Goal: Task Accomplishment & Management: Use online tool/utility

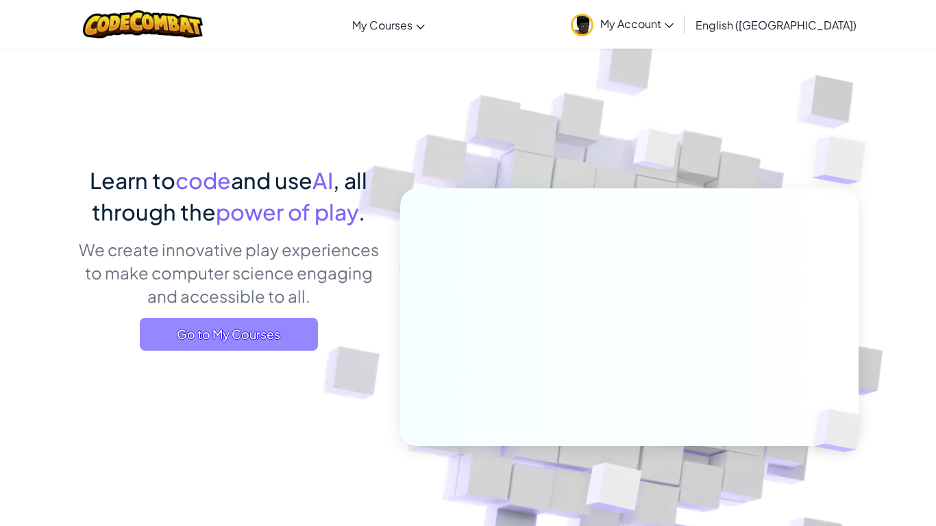
click at [303, 330] on span "Go to My Courses" at bounding box center [229, 334] width 178 height 33
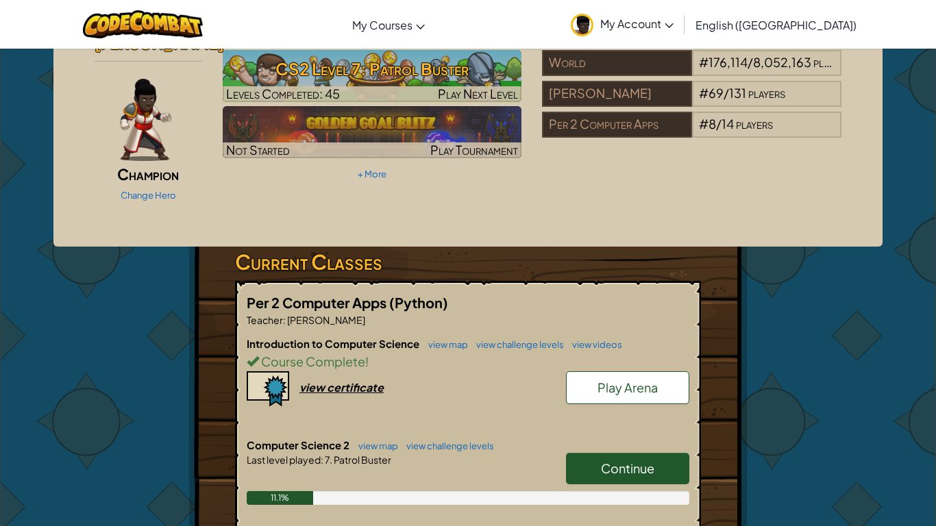
scroll to position [62, 0]
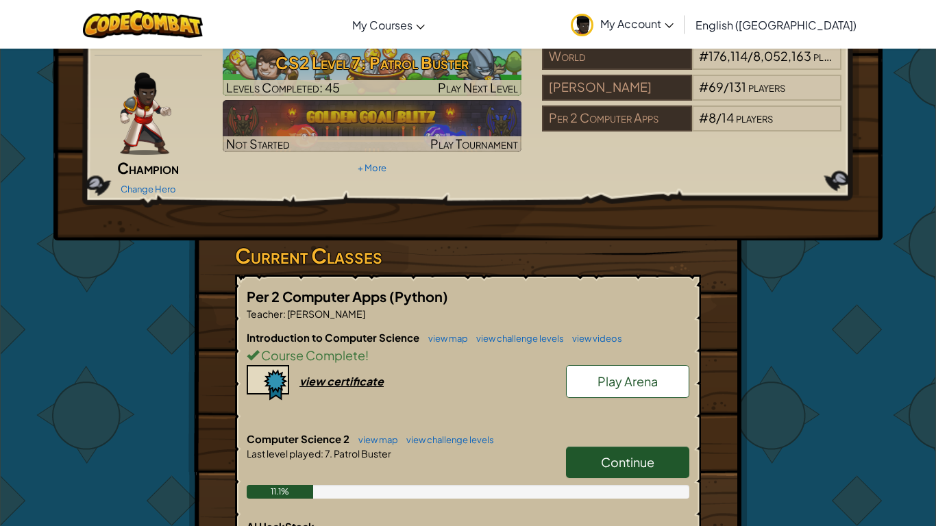
click at [587, 451] on link "Continue" at bounding box center [627, 463] width 123 height 32
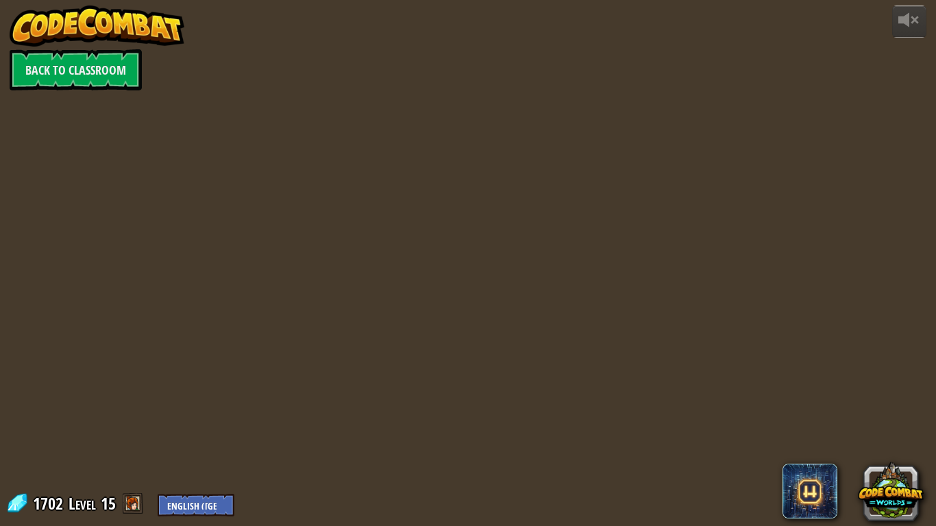
click at [547, 411] on div at bounding box center [468, 263] width 805 height 526
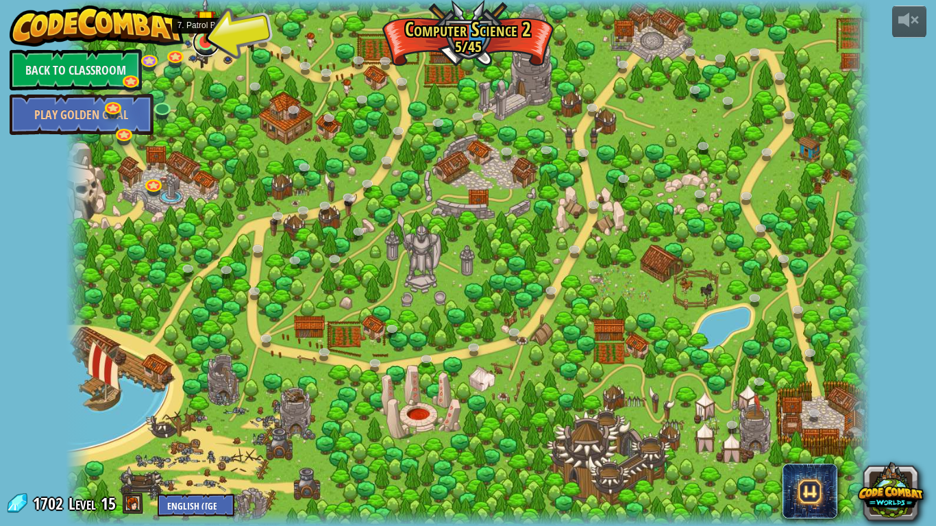
click at [210, 45] on link at bounding box center [206, 42] width 27 height 27
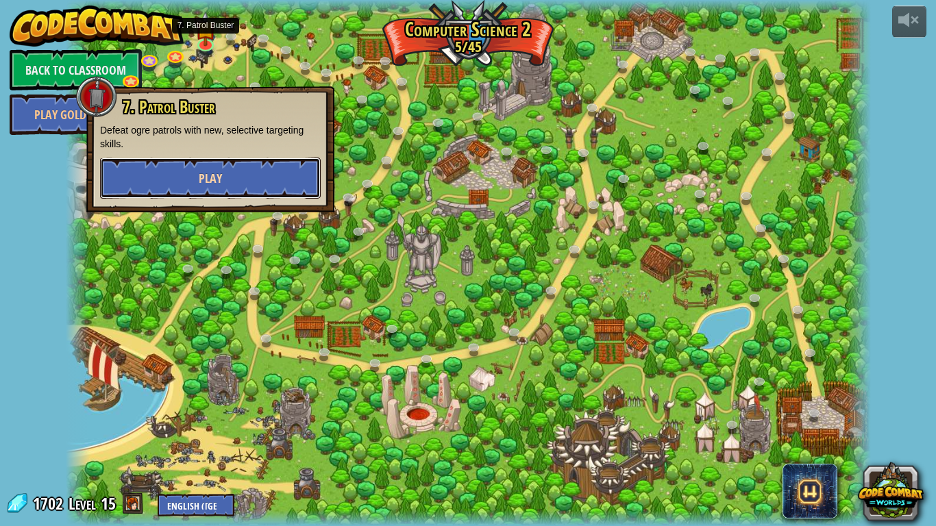
click at [197, 171] on button "Play" at bounding box center [210, 178] width 221 height 41
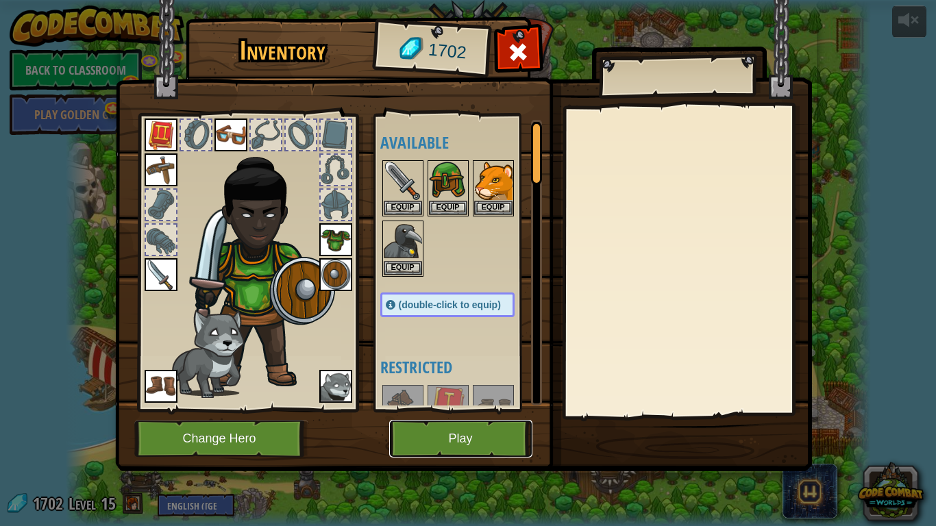
click at [441, 450] on button "Play" at bounding box center [460, 439] width 143 height 38
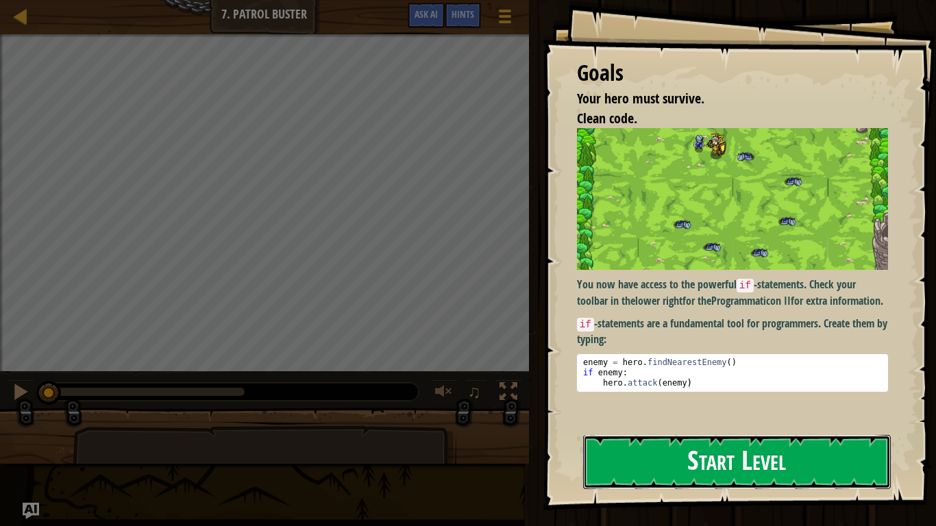
click at [583, 471] on button "Start Level" at bounding box center [737, 462] width 308 height 54
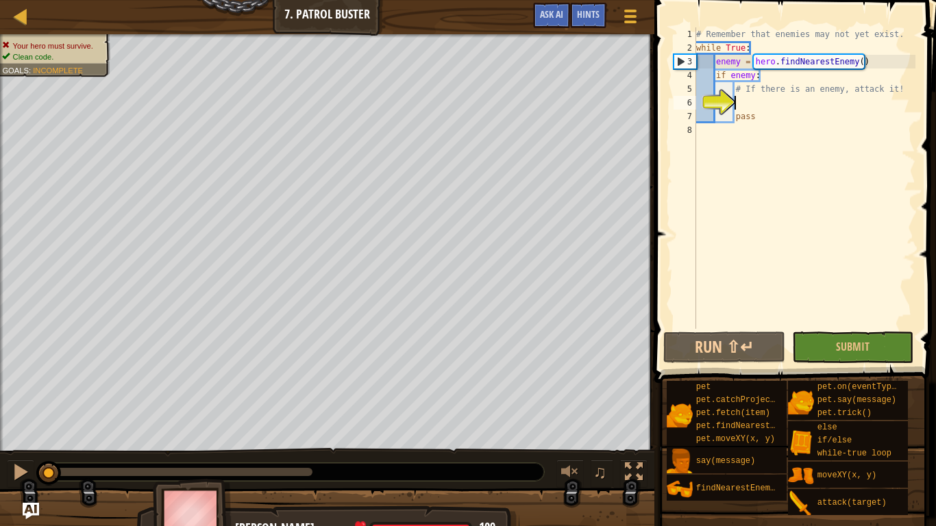
click at [744, 103] on div "# Remember that enemies may not yet exist. while True : enemy = hero . findNear…" at bounding box center [805, 191] width 222 height 329
type textarea "u"
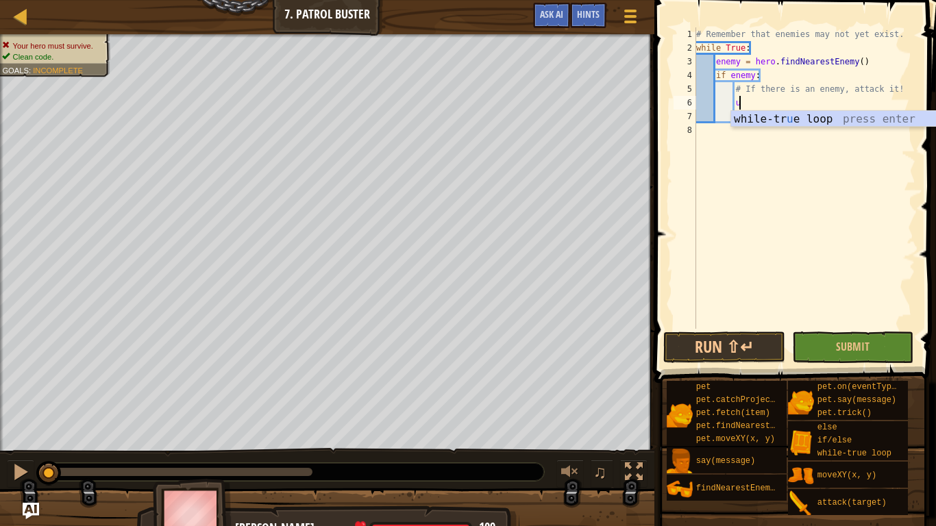
scroll to position [6, 5]
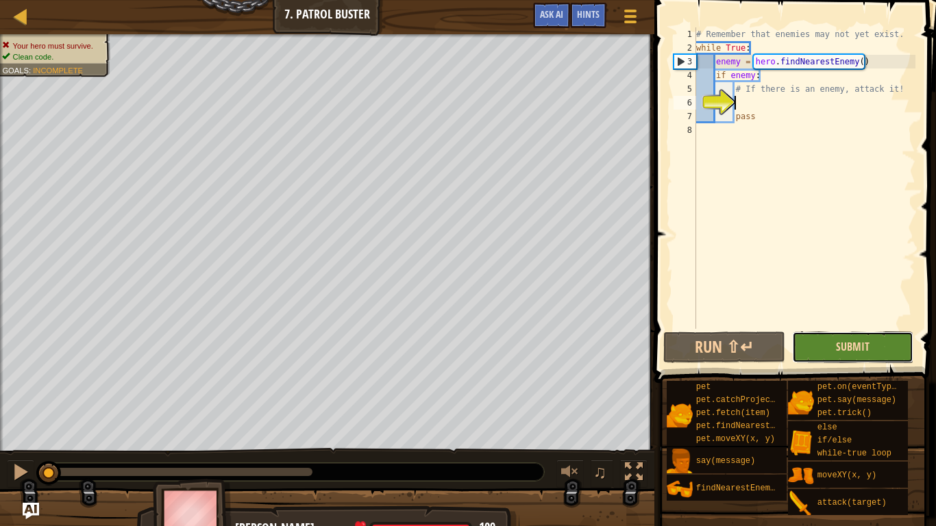
click at [861, 347] on span "Submit" at bounding box center [853, 346] width 34 height 15
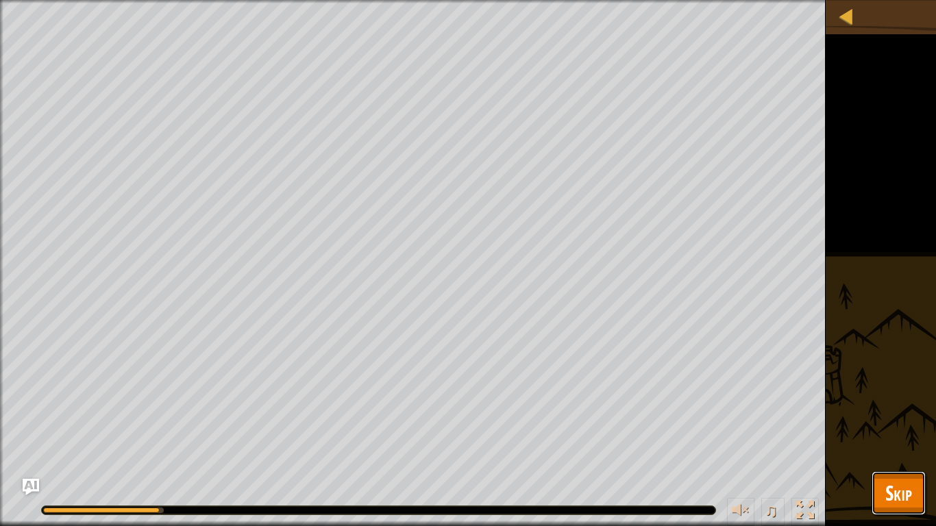
click at [912, 476] on button "Skip" at bounding box center [899, 494] width 54 height 44
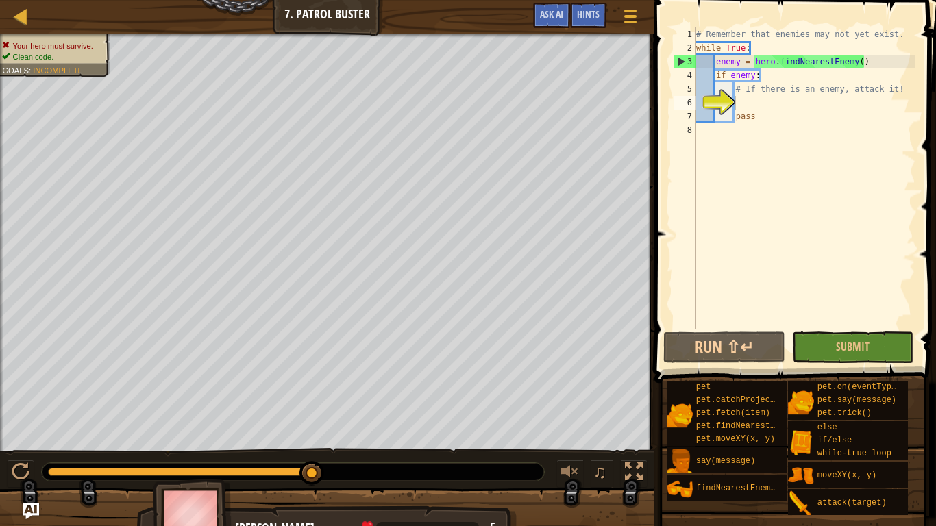
click at [748, 108] on div "# Remember that enemies may not yet exist. while True : enemy = hero . findNear…" at bounding box center [805, 191] width 222 height 329
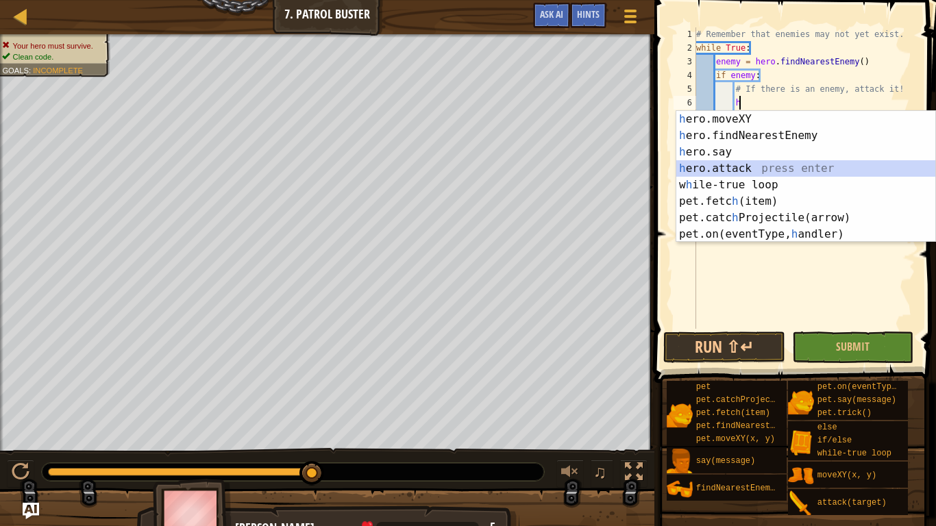
click at [731, 165] on div "h ero.moveXY press enter h ero.findNearestEnemy press enter h ero.say press ent…" at bounding box center [805, 193] width 259 height 164
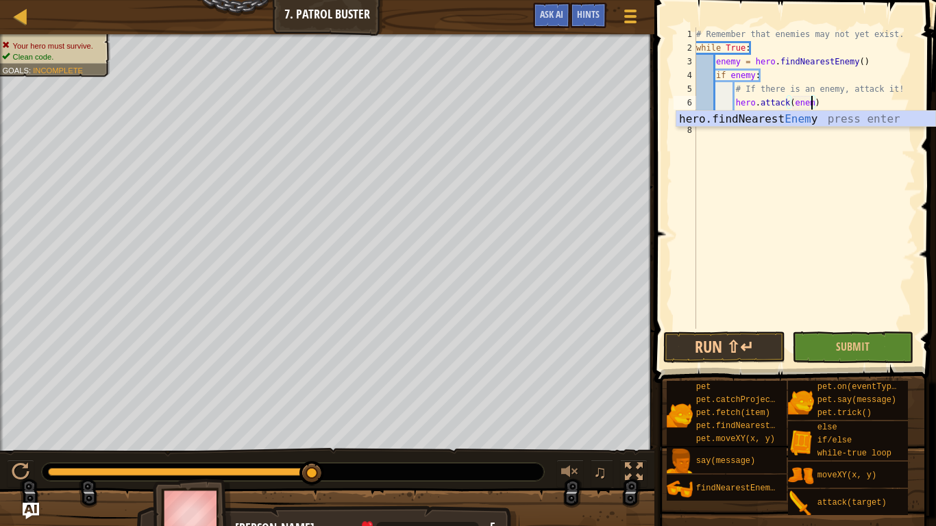
scroll to position [6, 17]
type textarea "hero.attack(enemy)"
click at [844, 347] on span "Submit" at bounding box center [853, 346] width 34 height 15
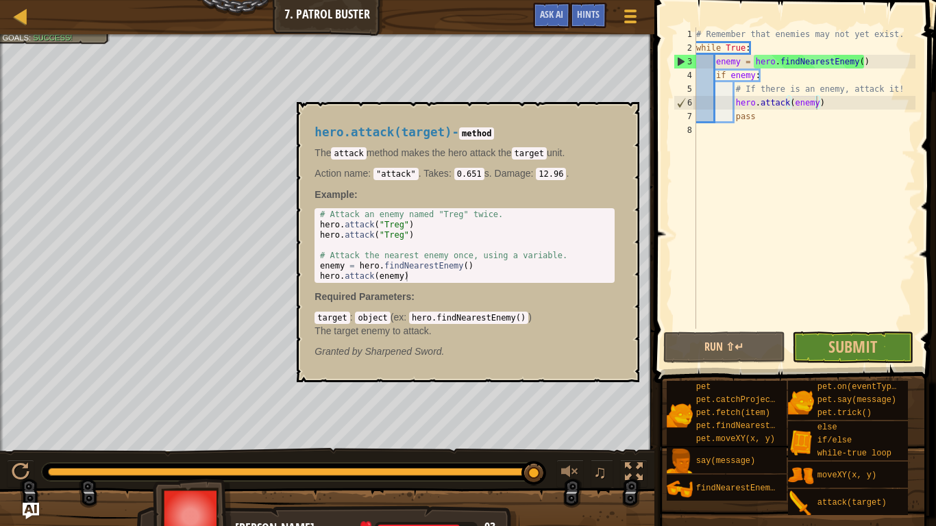
click at [898, 498] on div "attack(target)" at bounding box center [861, 502] width 94 height 26
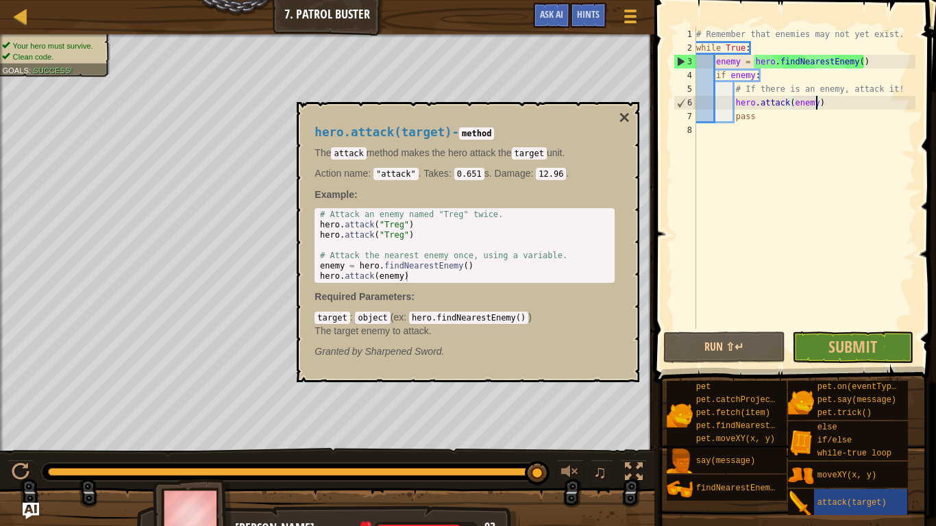
click at [898, 498] on div "attack(target)" at bounding box center [861, 502] width 94 height 26
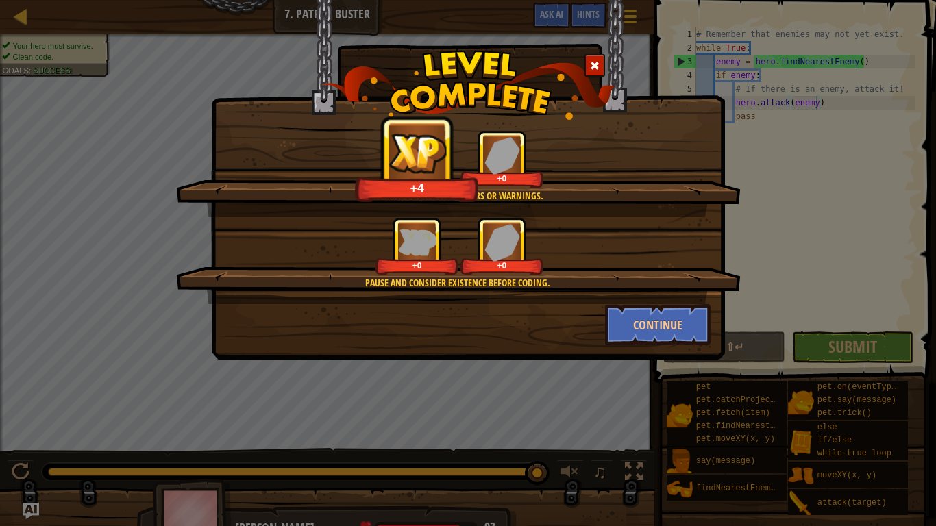
click at [728, 296] on div "Pause and consider existence before coding. +0 +0" at bounding box center [458, 260] width 565 height 87
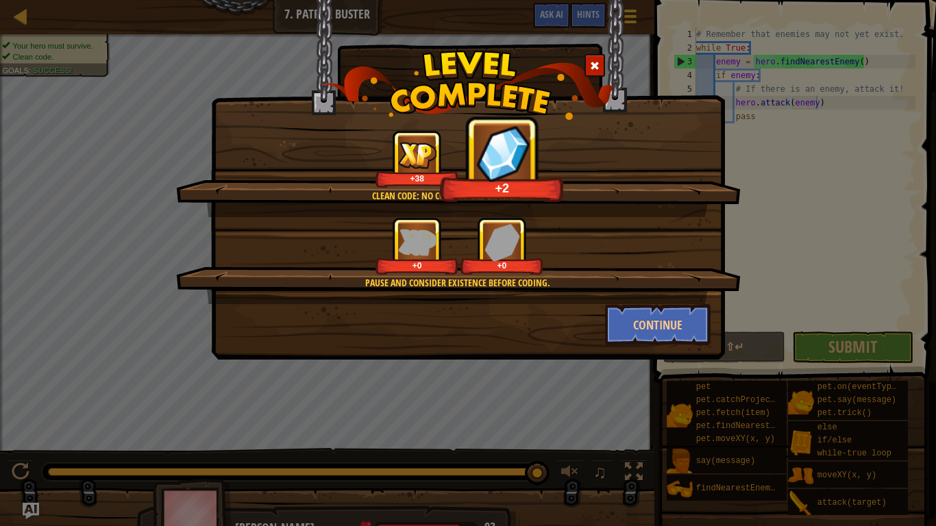
click at [593, 64] on span at bounding box center [595, 66] width 10 height 10
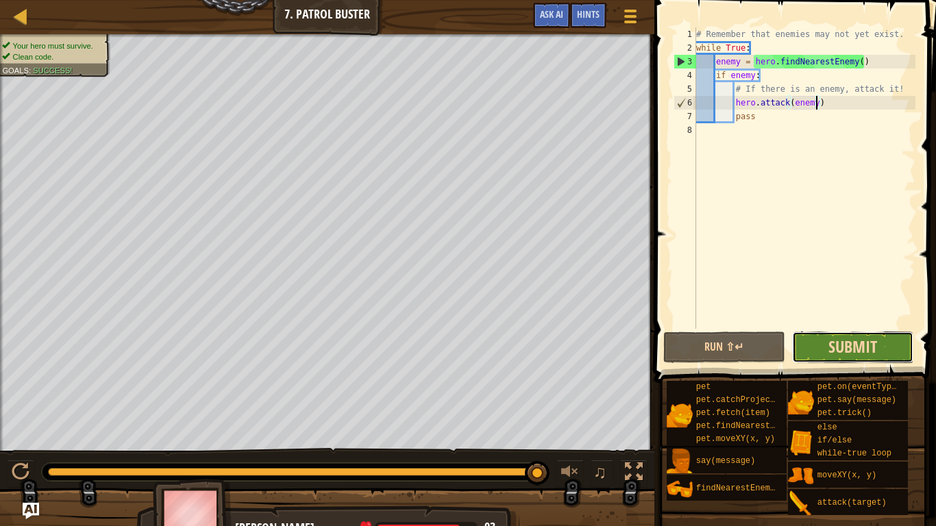
click at [872, 340] on span "Submit" at bounding box center [853, 347] width 49 height 22
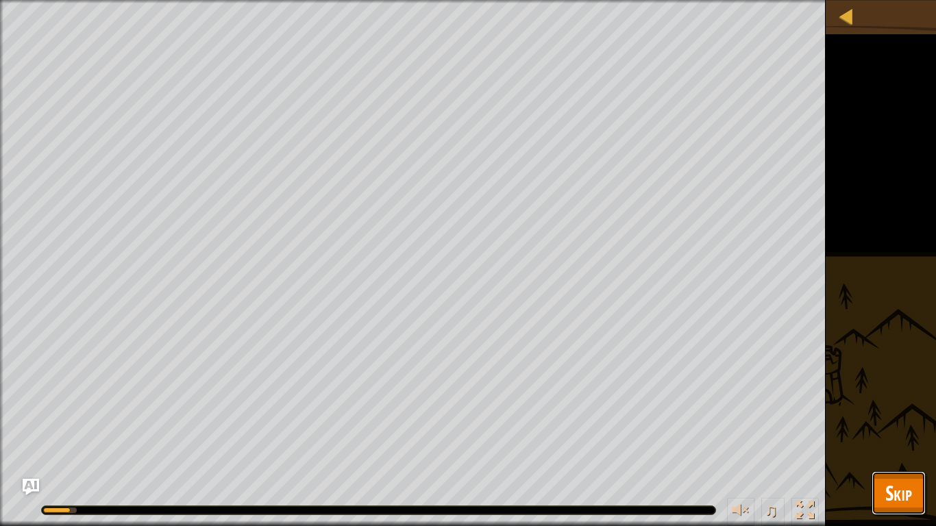
click at [900, 481] on span "Skip" at bounding box center [899, 493] width 27 height 28
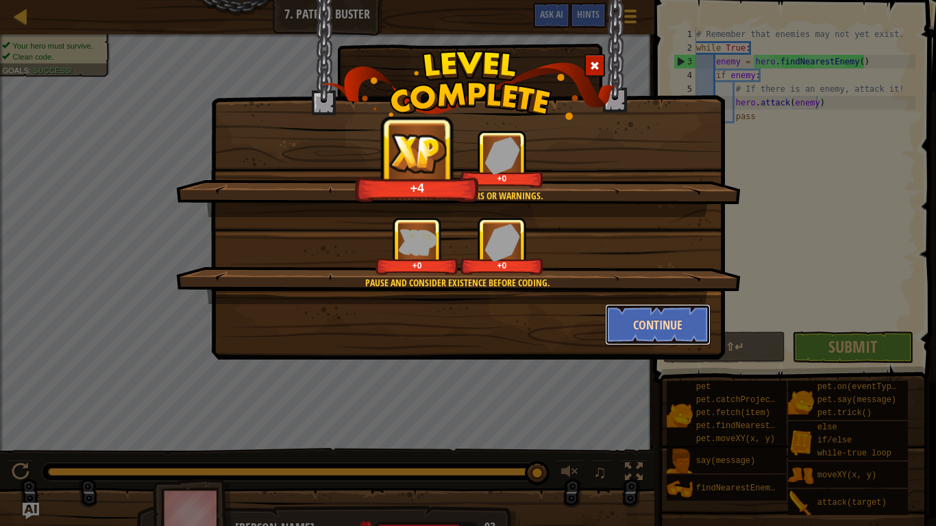
click at [690, 331] on button "Continue" at bounding box center [658, 324] width 106 height 41
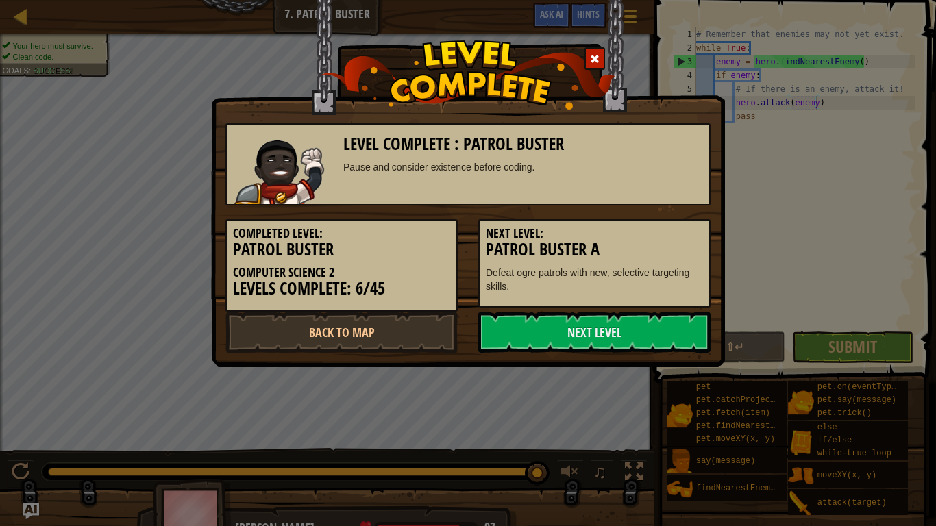
click at [690, 331] on link "Next Level" at bounding box center [594, 332] width 232 height 41
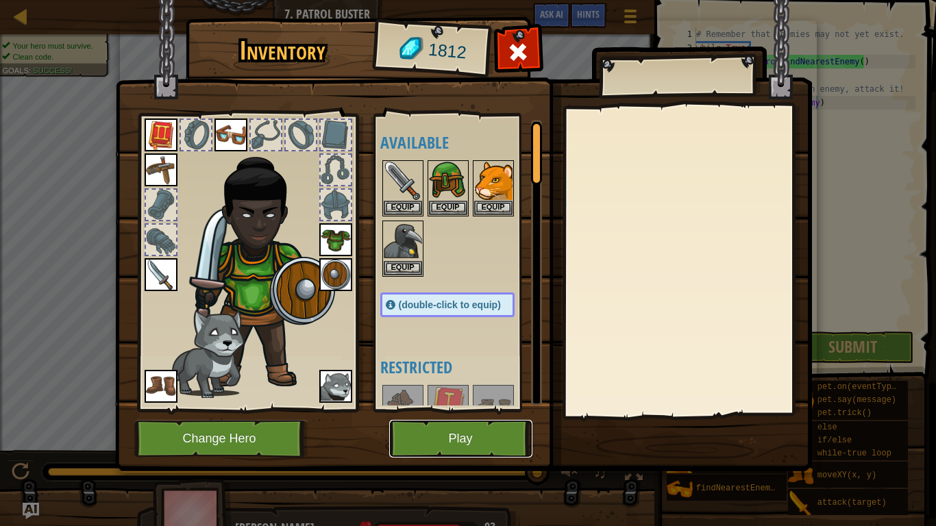
click at [491, 439] on button "Play" at bounding box center [460, 439] width 143 height 38
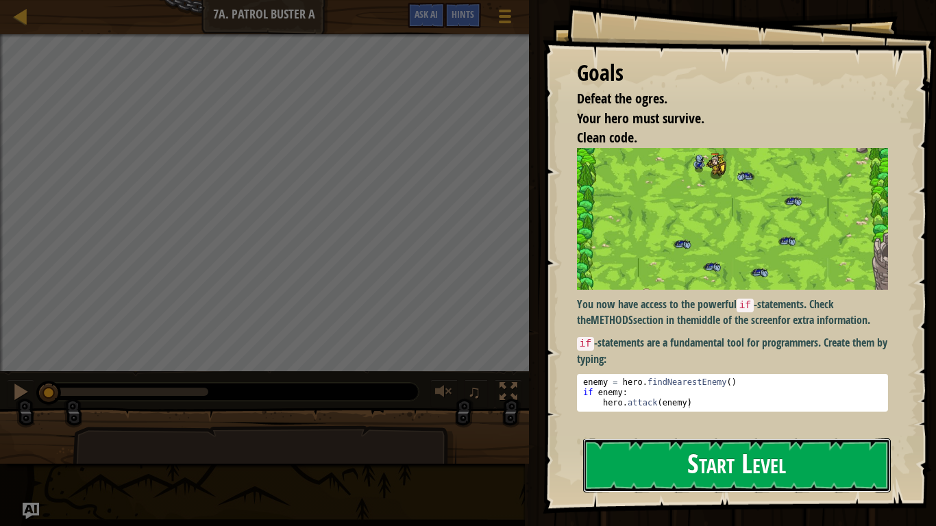
click at [692, 456] on button "Start Level" at bounding box center [737, 466] width 308 height 54
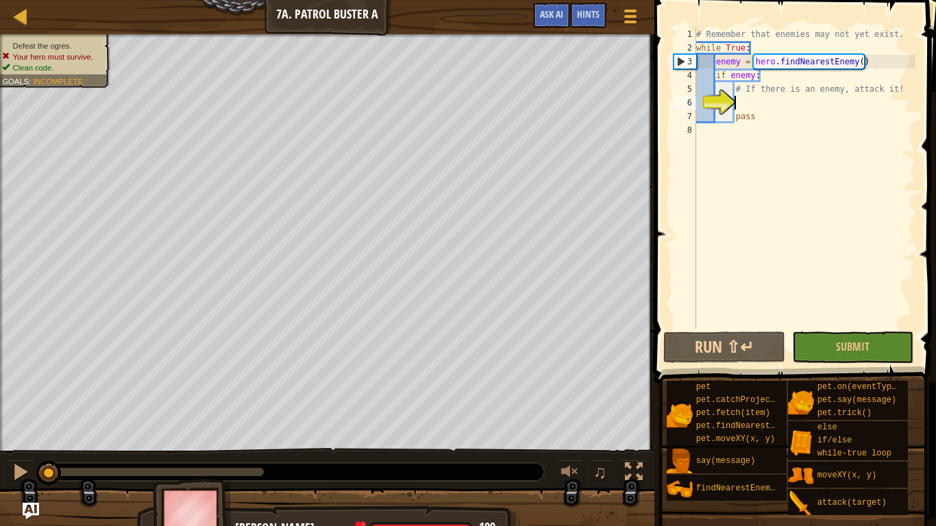
click at [753, 99] on div "# Remember that enemies may not yet exist. while True : enemy = hero . findNear…" at bounding box center [805, 191] width 222 height 329
click at [757, 103] on div "# Remember that enemies may not yet exist. while True : enemy = hero . findNear…" at bounding box center [805, 191] width 222 height 329
click at [828, 352] on button "Submit" at bounding box center [853, 348] width 122 height 32
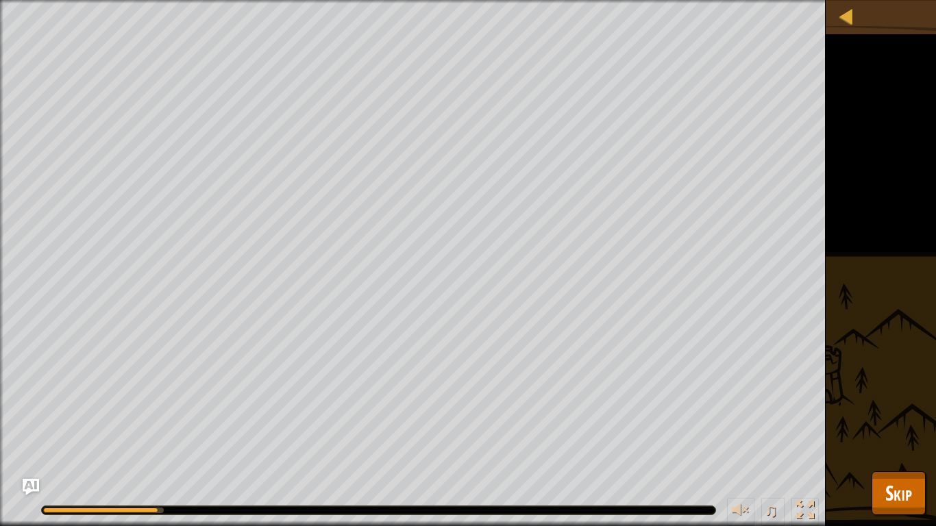
click at [828, 352] on div "Defeat the ogres. Your hero must survive. Clean code. Goals : Running... ♫ [PER…" at bounding box center [468, 263] width 936 height 526
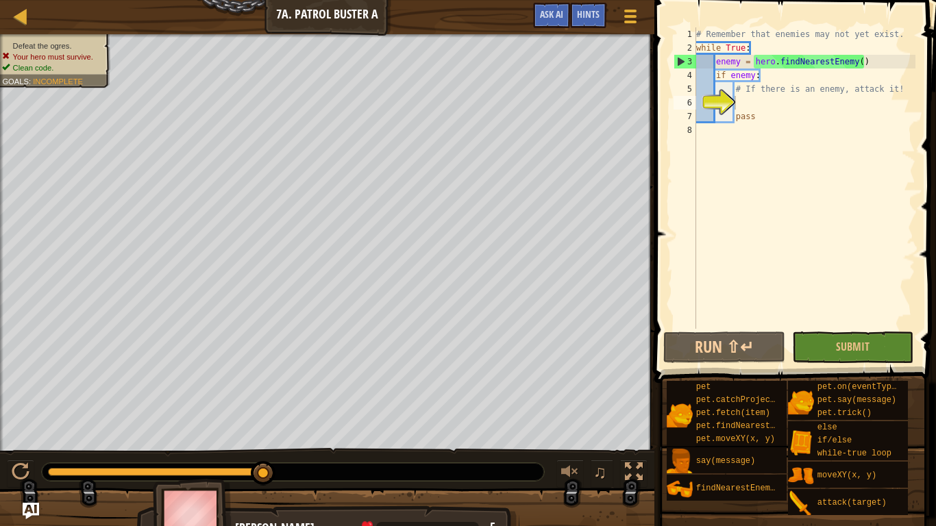
click at [753, 101] on div "# Remember that enemies may not yet exist. while True : enemy = hero . findNear…" at bounding box center [805, 191] width 222 height 329
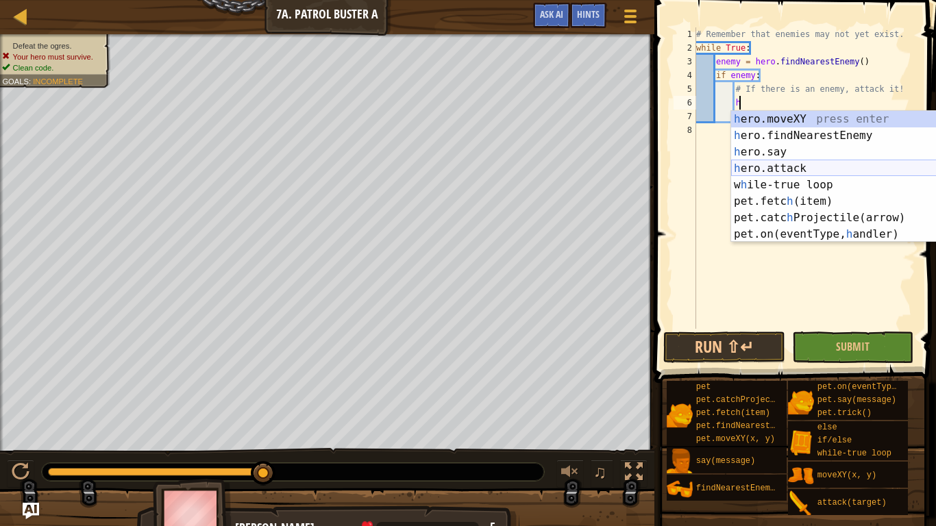
click at [802, 162] on div "h ero.moveXY press enter h ero.findNearestEnemy press enter h ero.say press ent…" at bounding box center [860, 193] width 259 height 164
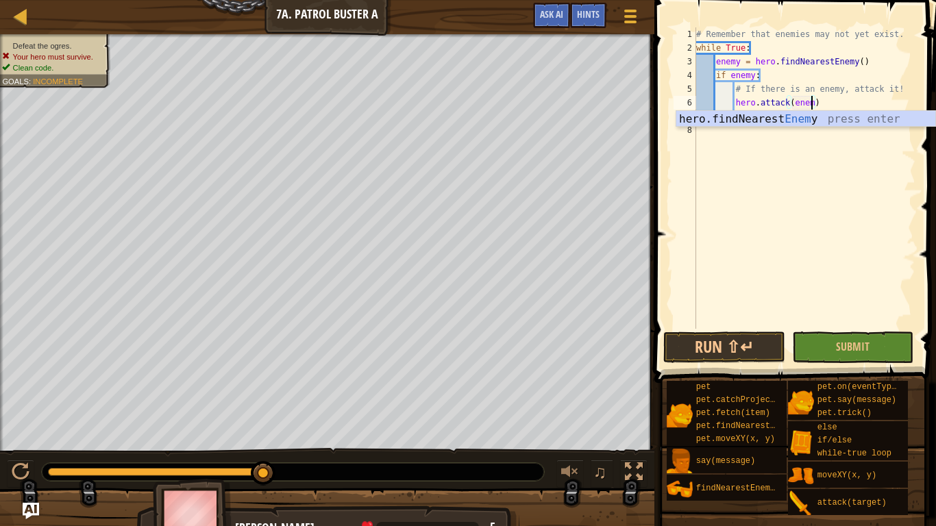
scroll to position [6, 17]
type textarea "hero.attack(enemy)"
click at [834, 347] on button "Submit" at bounding box center [853, 348] width 122 height 32
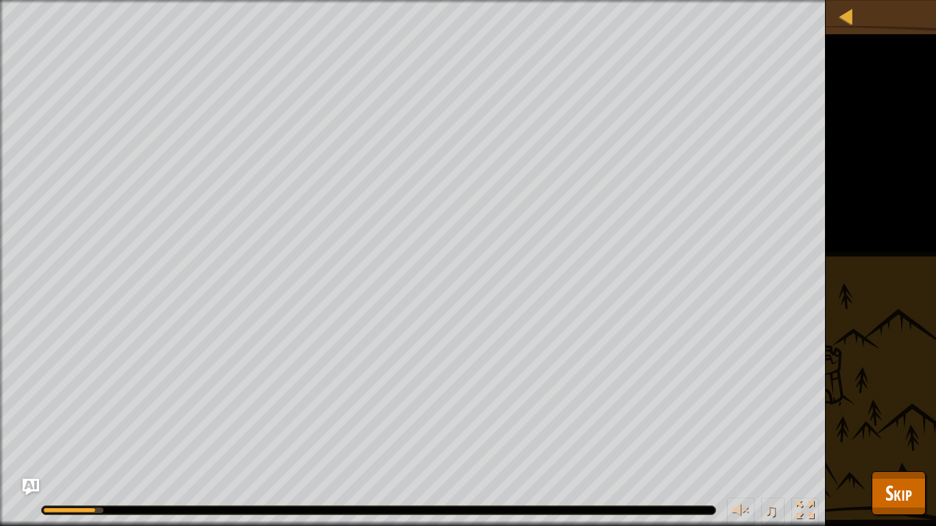
click at [834, 347] on div "Defeat the ogres. Your hero must survive. Clean code. Goals : Running... ♫ [PER…" at bounding box center [468, 263] width 936 height 526
click at [835, 412] on div "Defeat the ogres. Your hero must survive. Clean code. Goals : Running... ♫ [PER…" at bounding box center [468, 263] width 936 height 526
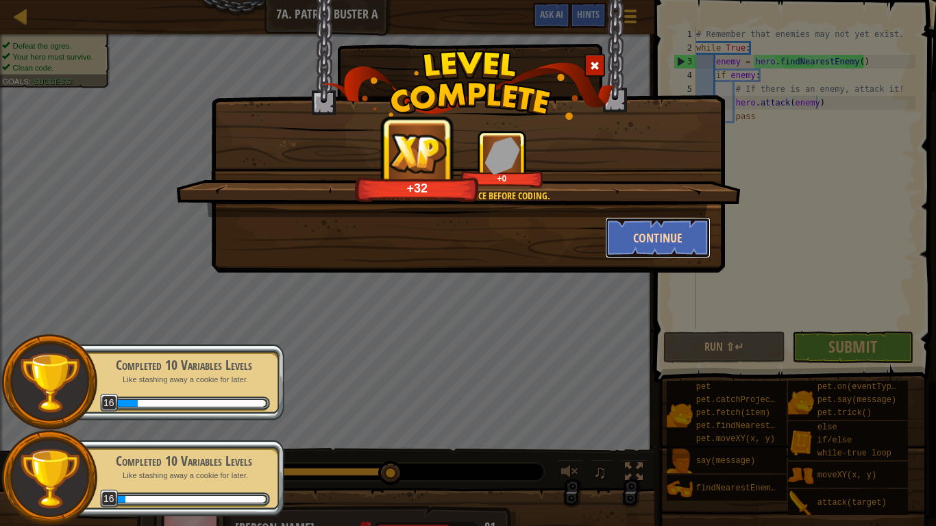
click at [648, 247] on button "Continue" at bounding box center [658, 237] width 106 height 41
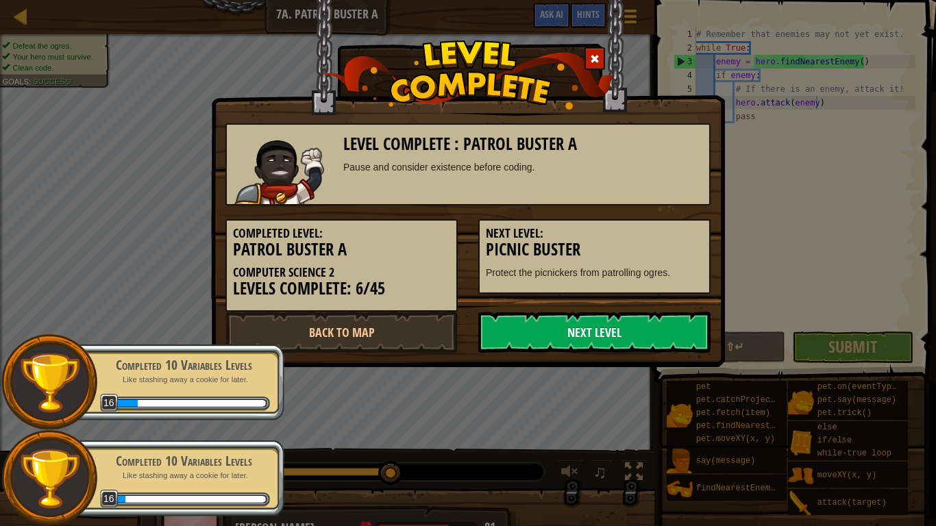
click at [596, 334] on link "Next Level" at bounding box center [594, 332] width 232 height 41
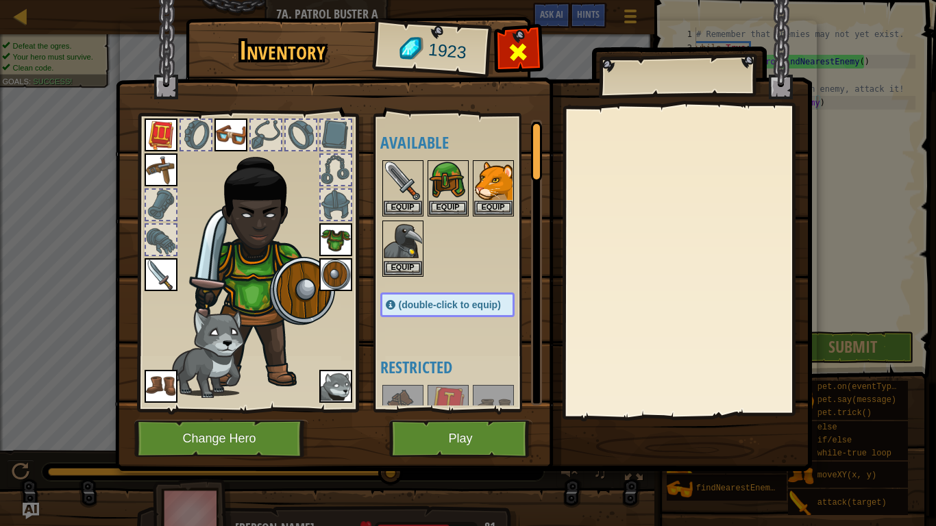
click at [512, 45] on span at bounding box center [518, 52] width 22 height 22
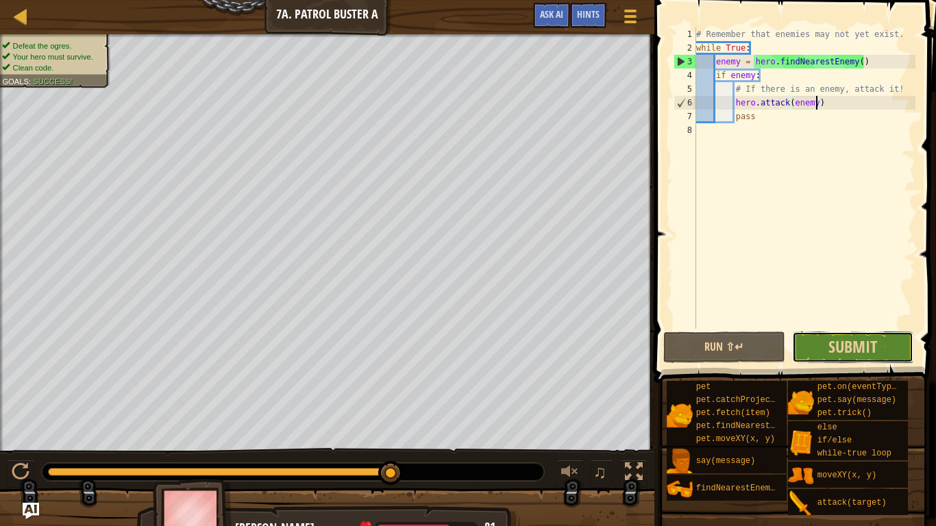
click at [826, 347] on button "Submit" at bounding box center [853, 348] width 122 height 32
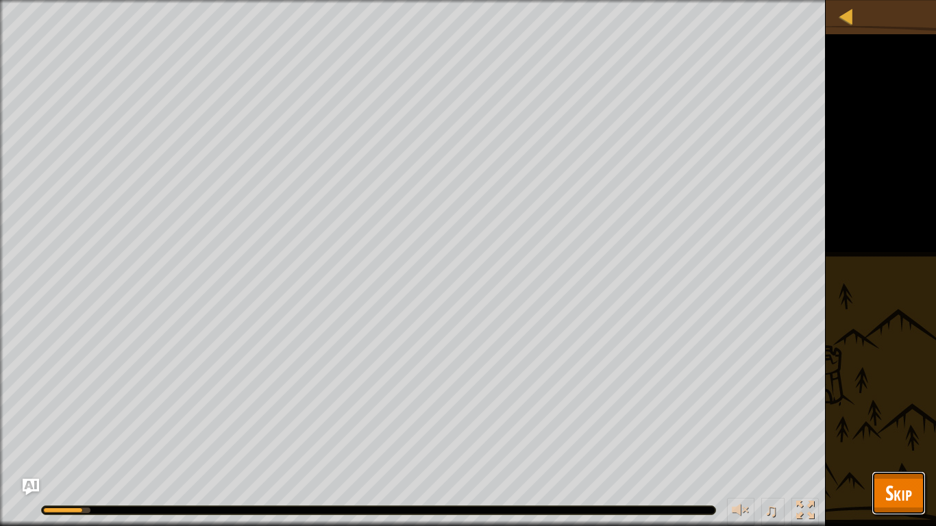
click at [921, 496] on button "Skip" at bounding box center [899, 494] width 54 height 44
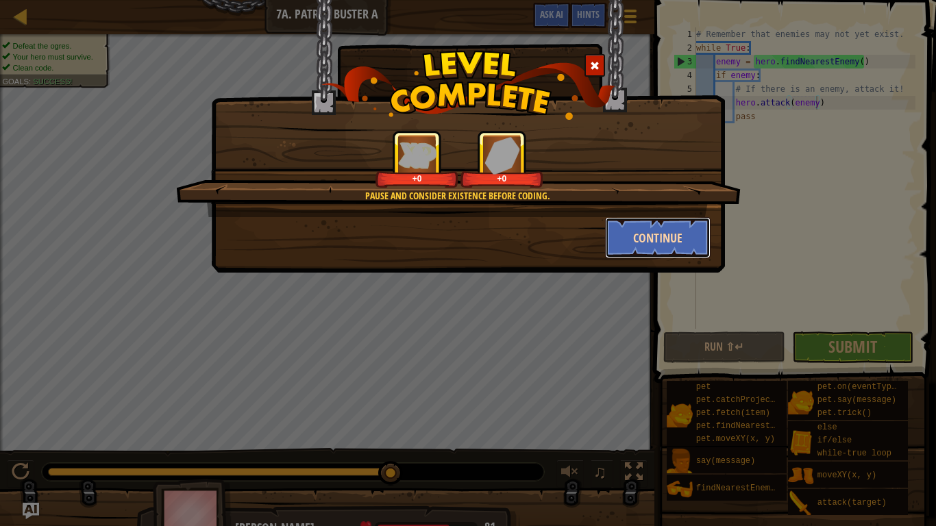
click at [679, 245] on button "Continue" at bounding box center [658, 237] width 106 height 41
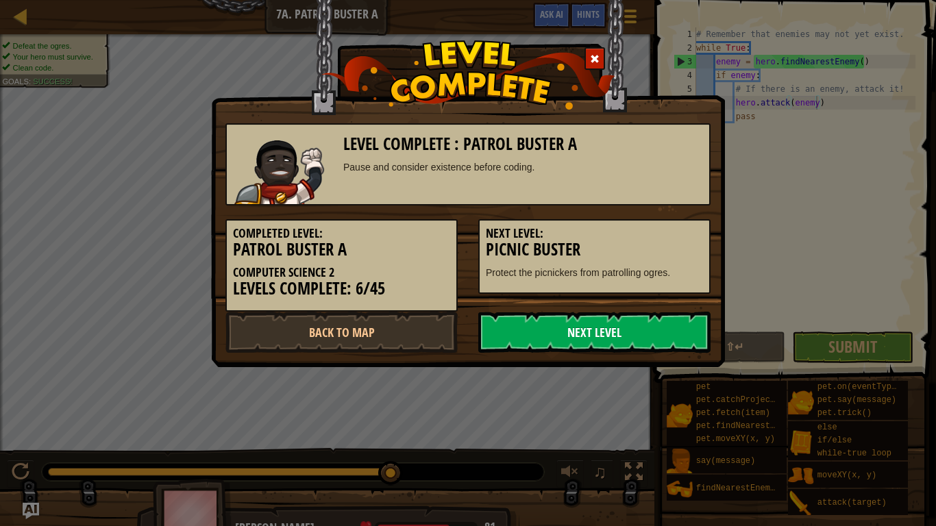
click at [576, 332] on link "Next Level" at bounding box center [594, 332] width 232 height 41
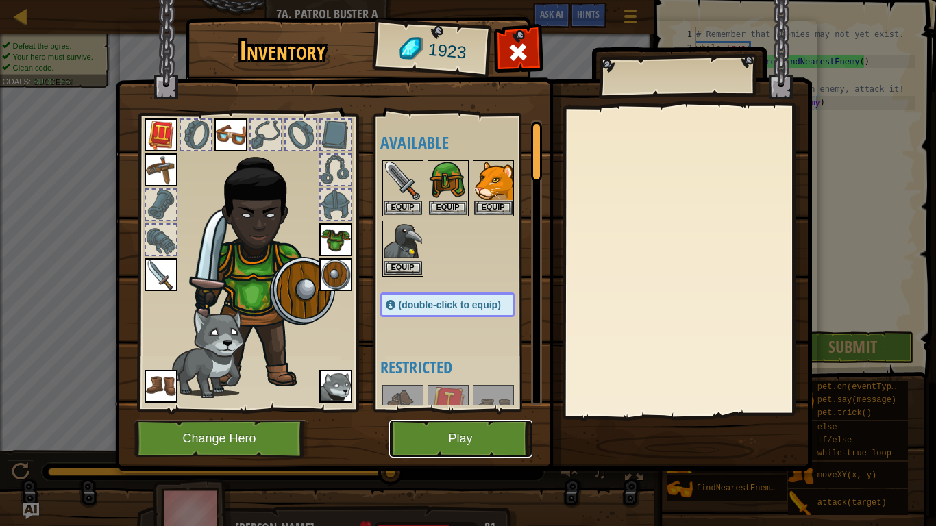
click at [496, 437] on button "Play" at bounding box center [460, 439] width 143 height 38
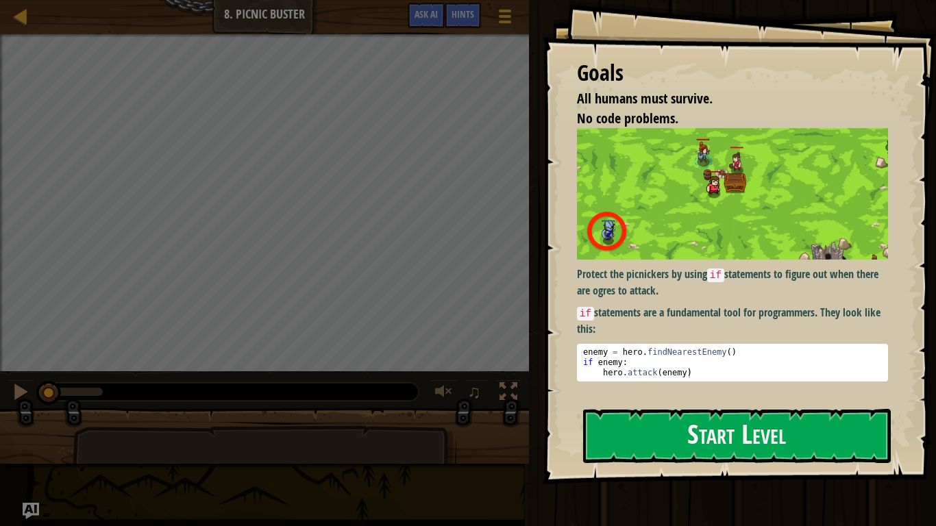
click at [496, 437] on div at bounding box center [264, 442] width 529 height 69
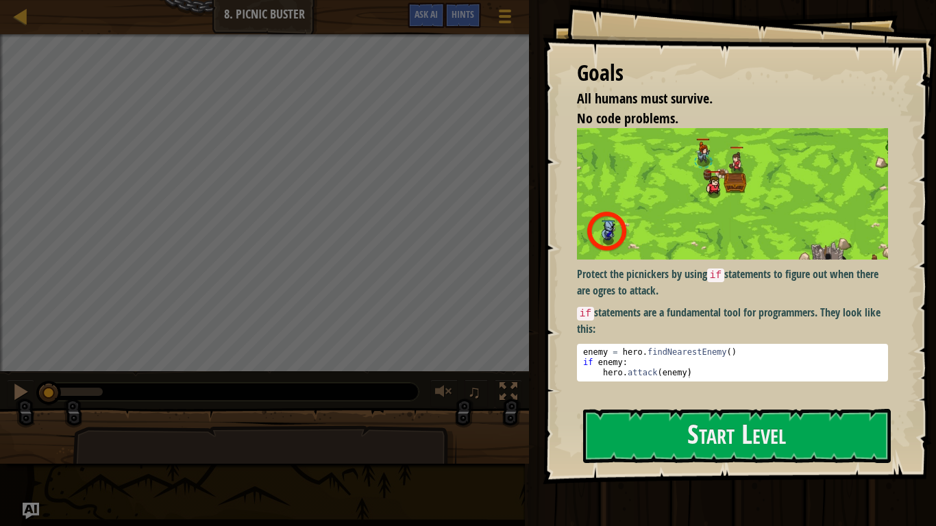
click at [496, 437] on div at bounding box center [264, 442] width 529 height 69
click at [657, 439] on button "Start Level" at bounding box center [737, 436] width 308 height 54
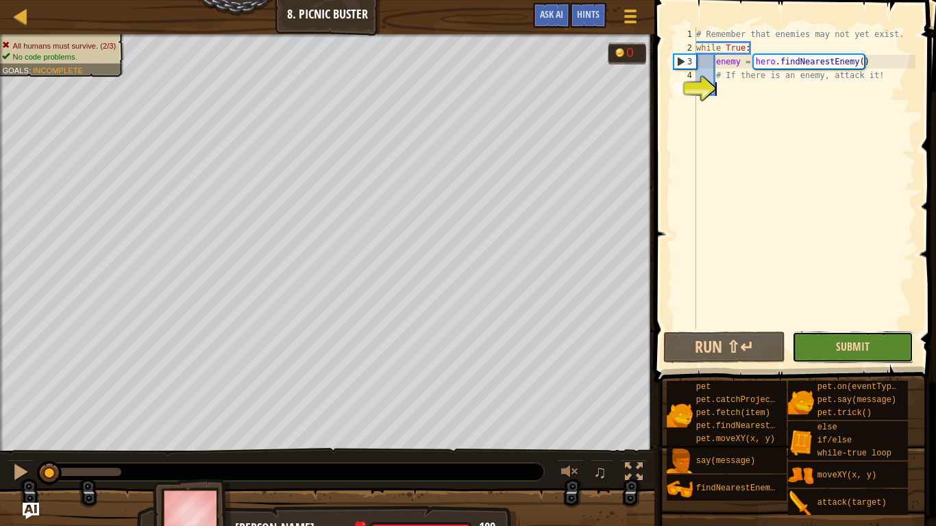
click at [857, 342] on span "Submit" at bounding box center [853, 346] width 34 height 15
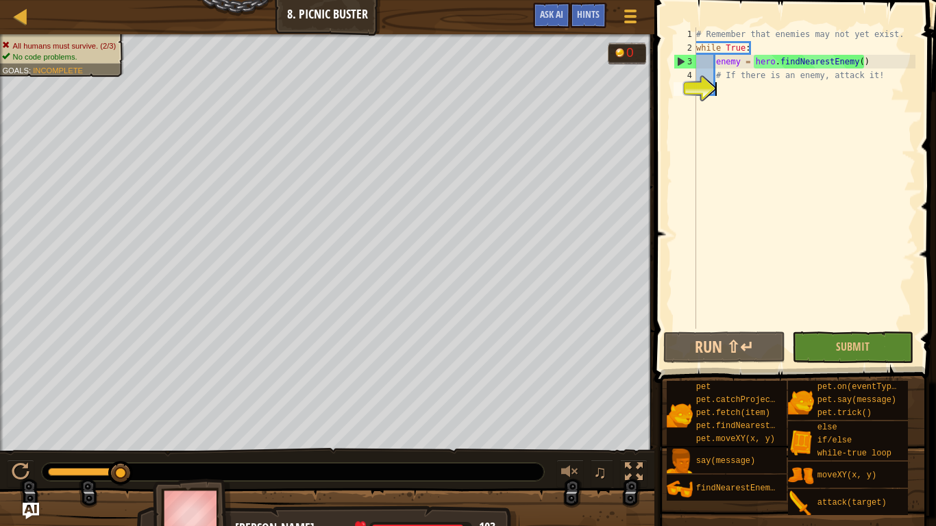
click at [727, 88] on div "# Remember that enemies may not yet exist. while True : enemy = hero . findNear…" at bounding box center [805, 191] width 222 height 329
click at [771, 101] on div "# Remember that enemies may not yet exist. while True : enemy = hero . findNear…" at bounding box center [805, 191] width 222 height 329
click at [761, 93] on div "# Remember that enemies may not yet exist. while True : enemy = hero . findNear…" at bounding box center [805, 191] width 222 height 329
click at [696, 96] on div "5" at bounding box center [685, 89] width 23 height 14
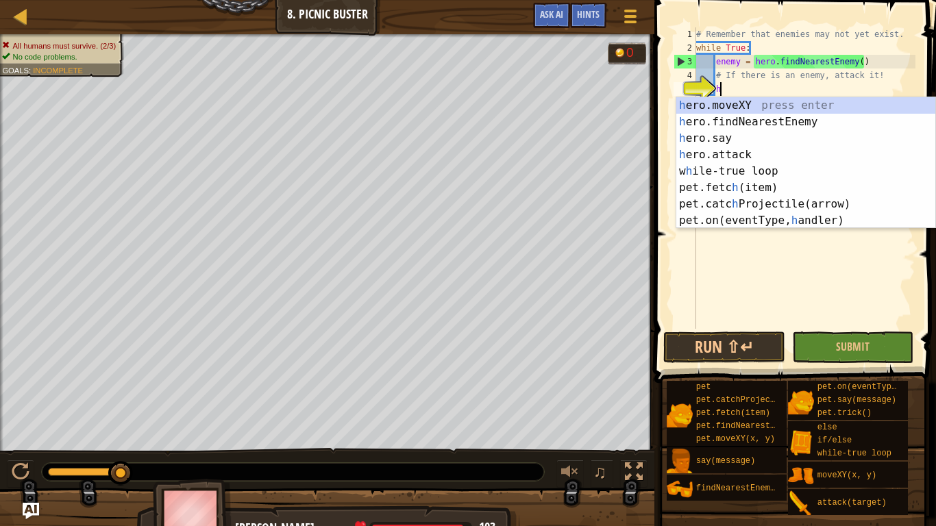
scroll to position [6, 3]
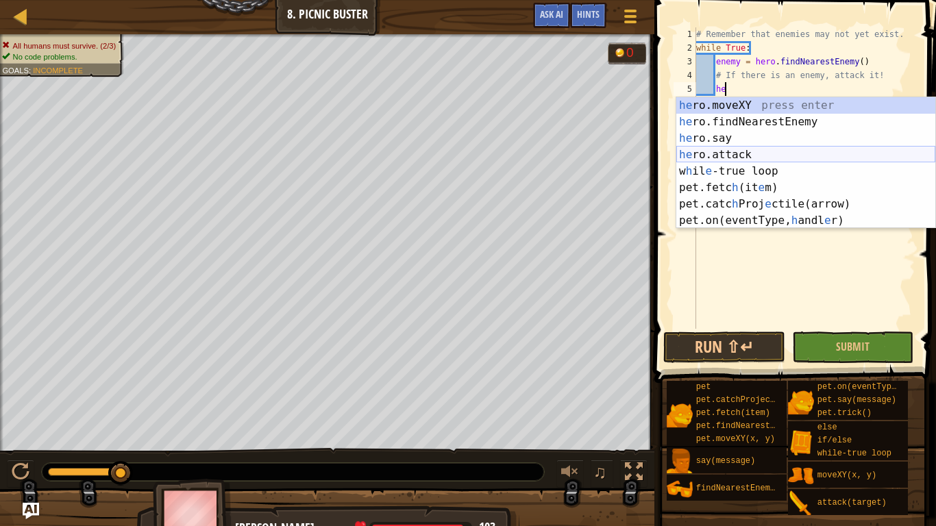
click at [794, 158] on div "he ro.moveXY press enter he ro.findNearestEnemy press enter he ro.say press ent…" at bounding box center [805, 179] width 259 height 164
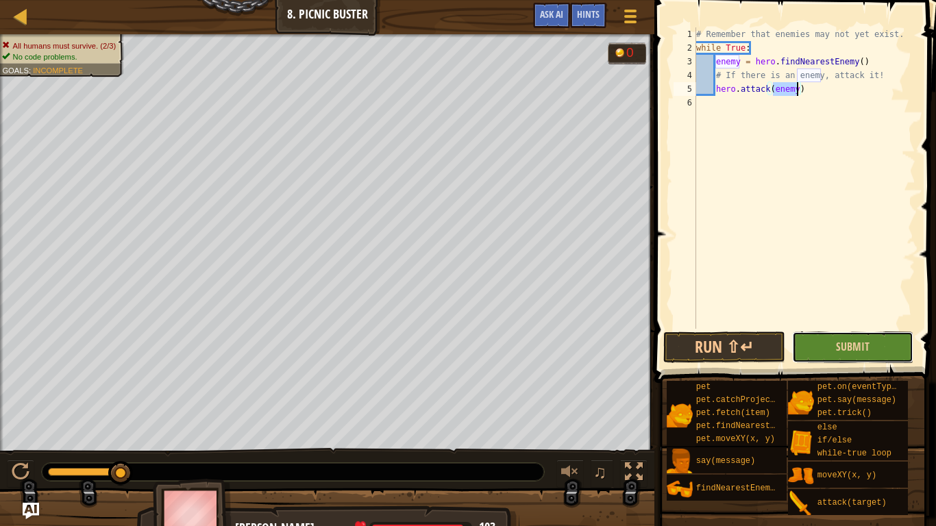
click at [803, 348] on button "Submit" at bounding box center [853, 348] width 122 height 32
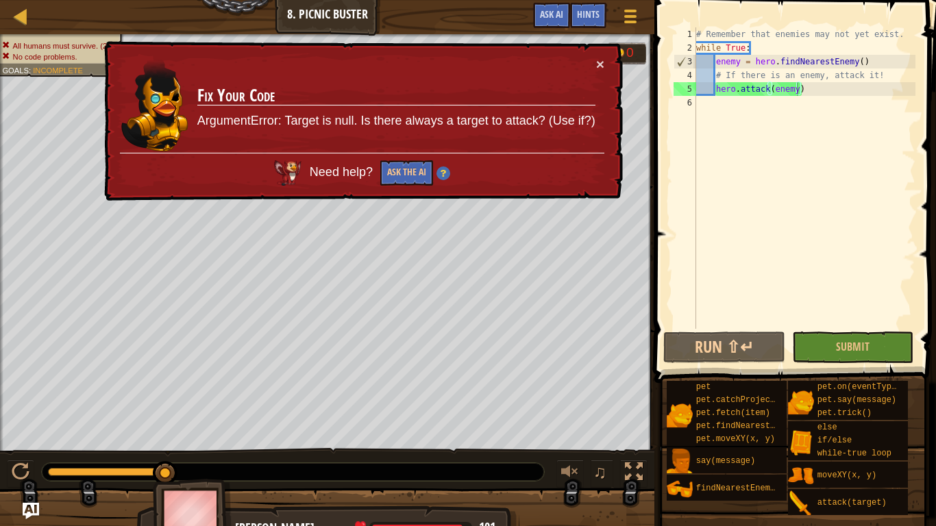
click at [607, 60] on div "× Fix Your Code ArgumentError: Target is null. Is there always a target to atta…" at bounding box center [362, 121] width 522 height 160
click at [598, 64] on button "×" at bounding box center [600, 64] width 8 height 14
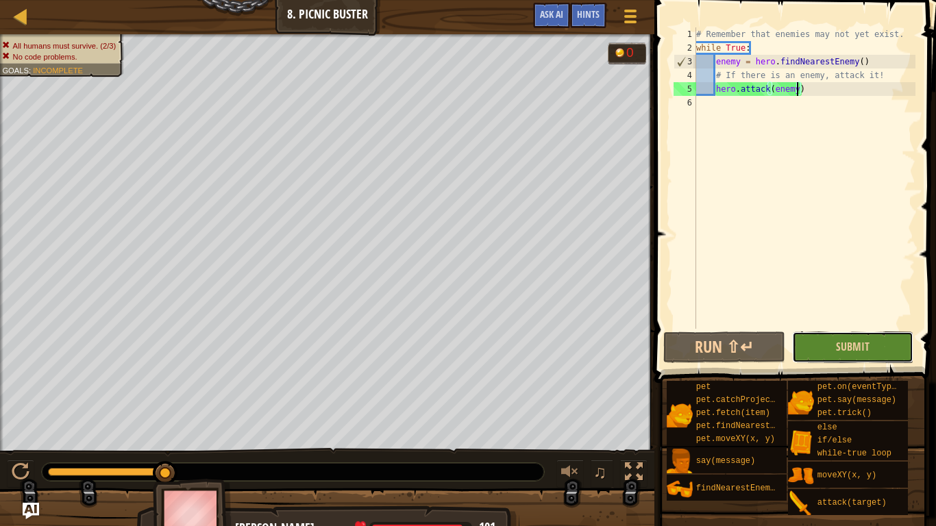
click at [859, 358] on button "Submit" at bounding box center [853, 348] width 122 height 32
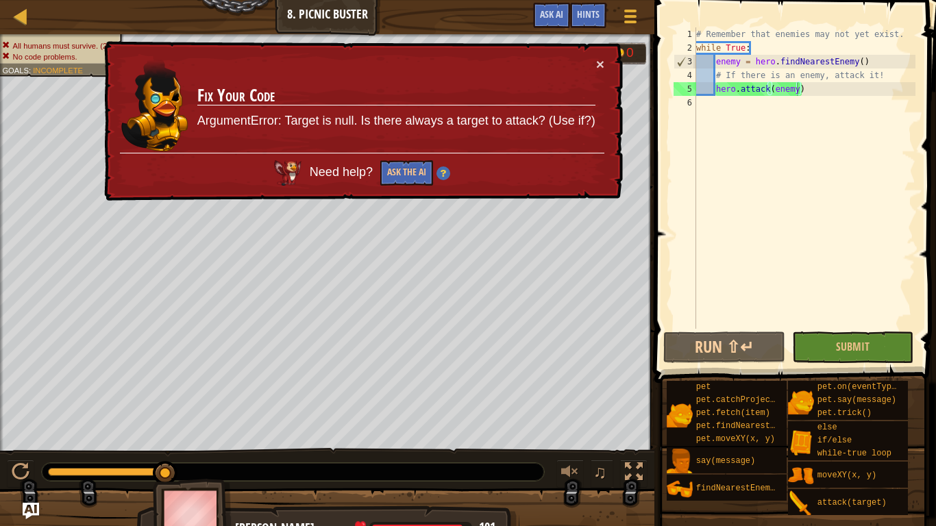
click at [808, 94] on div "# Remember that enemies may not yet exist. while True : enemy = hero . findNear…" at bounding box center [805, 191] width 222 height 329
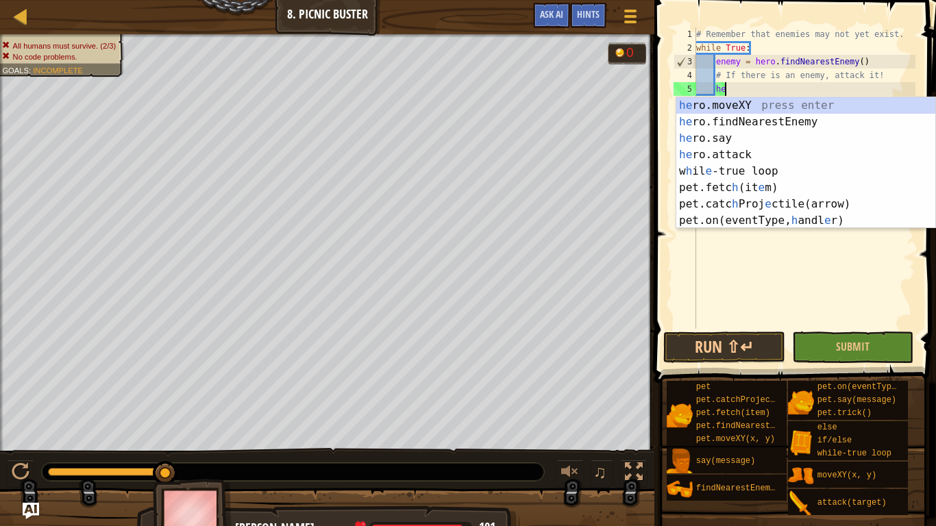
type textarea "h"
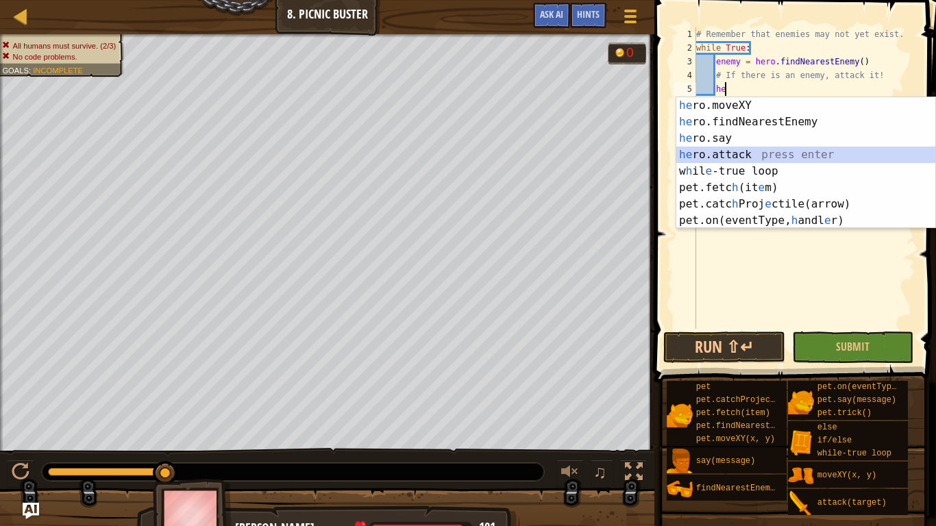
click at [767, 154] on div "he ro.moveXY press enter he ro.findNearestEnemy press enter he ro.say press ent…" at bounding box center [805, 179] width 259 height 164
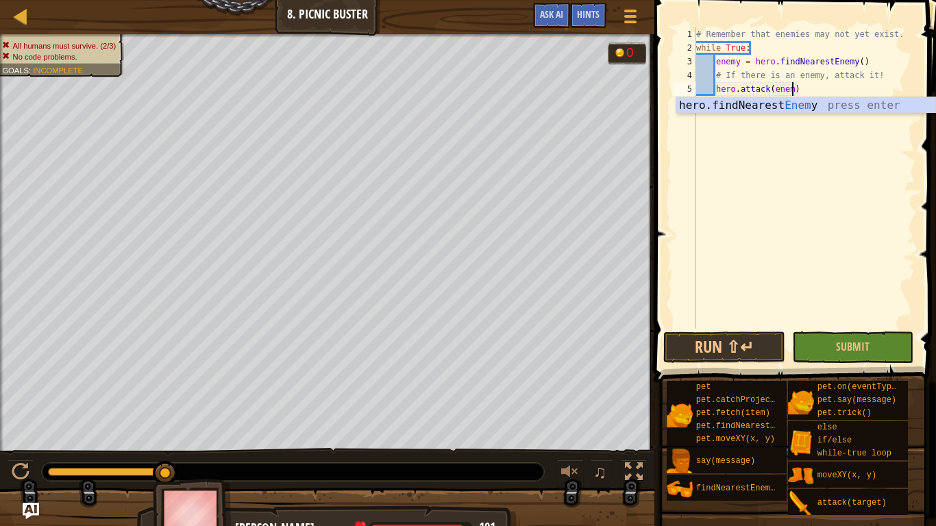
scroll to position [6, 14]
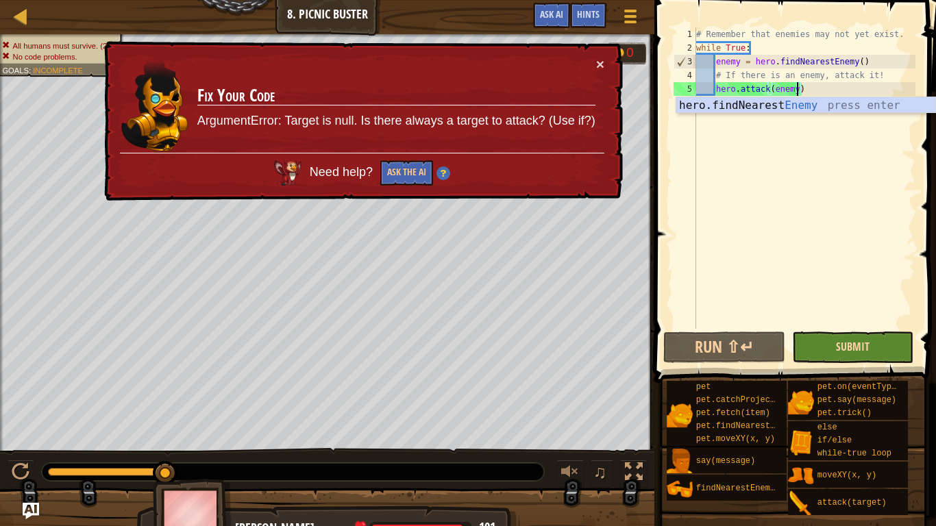
type textarea "hero.attack(enemy)"
click at [846, 351] on span "Submit" at bounding box center [853, 346] width 34 height 15
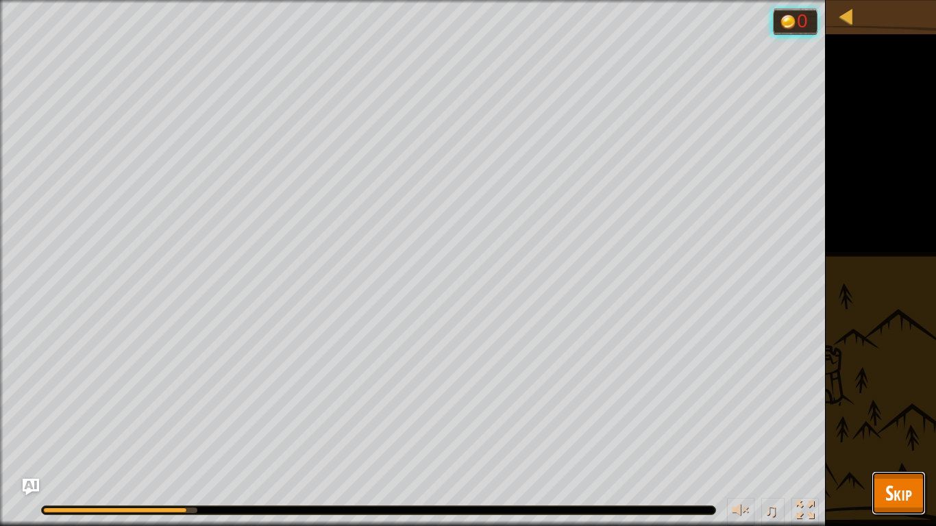
click at [902, 487] on span "Skip" at bounding box center [899, 493] width 27 height 28
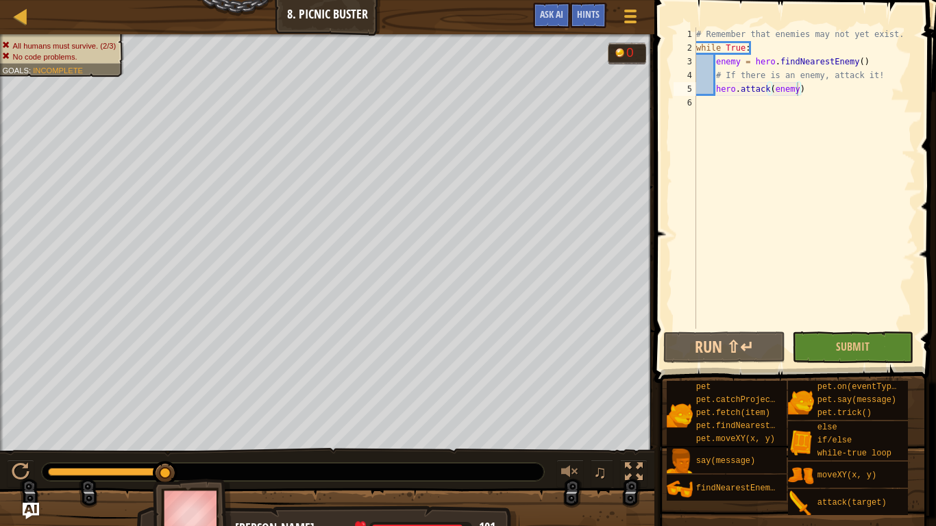
click at [808, 99] on div "# Remember that enemies may not yet exist. while True : enemy = hero . findNear…" at bounding box center [805, 191] width 222 height 329
click at [816, 82] on div "# Remember that enemies may not yet exist. while True : enemy = hero . findNear…" at bounding box center [805, 191] width 222 height 329
click at [807, 85] on div "# Remember that enemies may not yet exist. while True : enemy = hero . findNear…" at bounding box center [805, 191] width 222 height 329
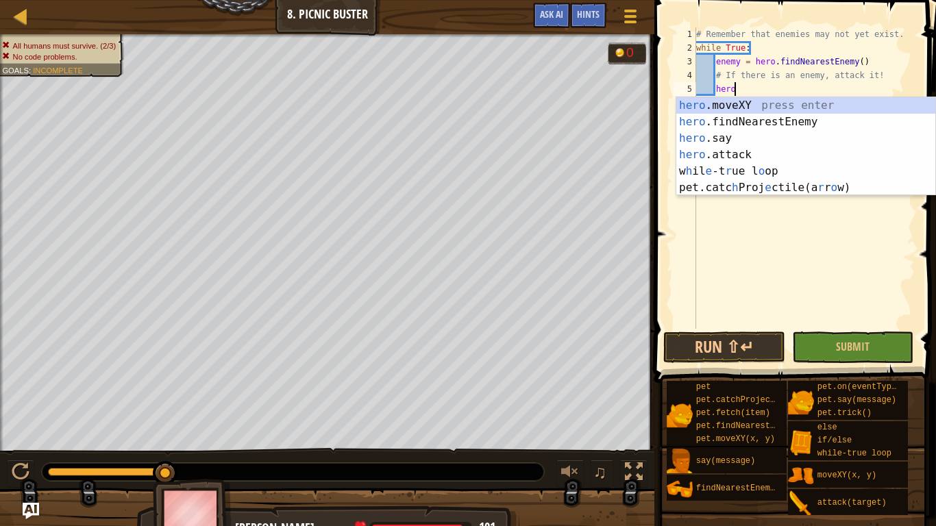
type textarea "h"
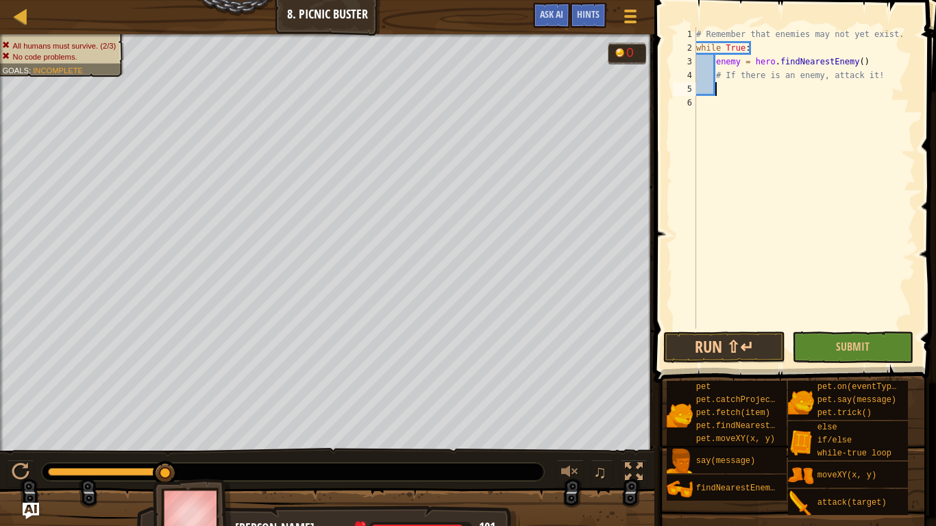
type textarea "h"
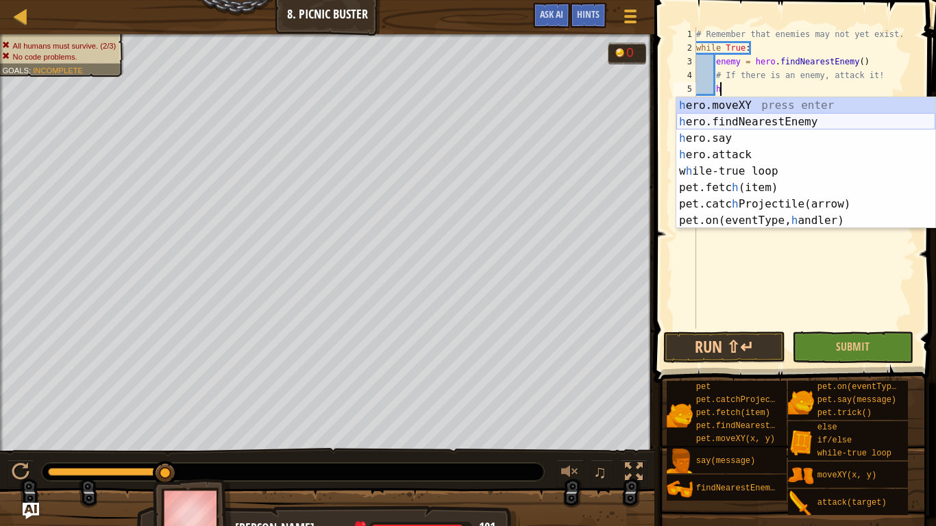
click at [817, 115] on div "h ero.moveXY press enter h ero.findNearestEnemy press enter h ero.say press ent…" at bounding box center [805, 179] width 259 height 164
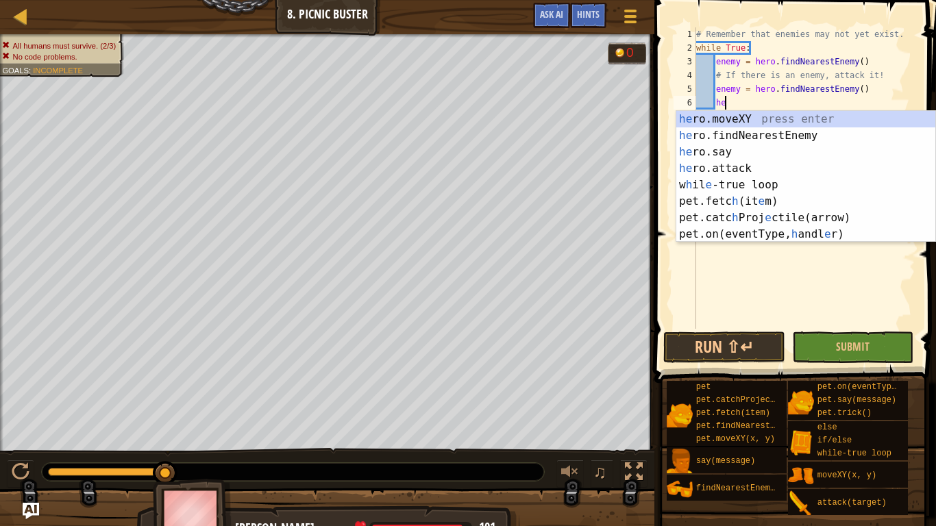
scroll to position [6, 3]
click at [775, 166] on div "he ro.moveXY press enter he ro.findNearestEnemy press enter he ro.say press ent…" at bounding box center [805, 193] width 259 height 164
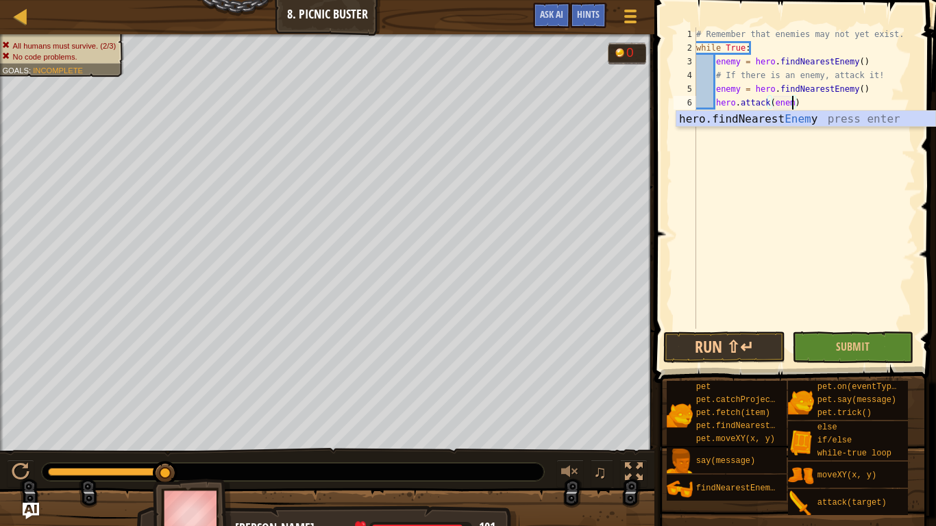
type textarea "hero.attack(enemy)"
click at [872, 347] on button "Submit" at bounding box center [853, 348] width 122 height 32
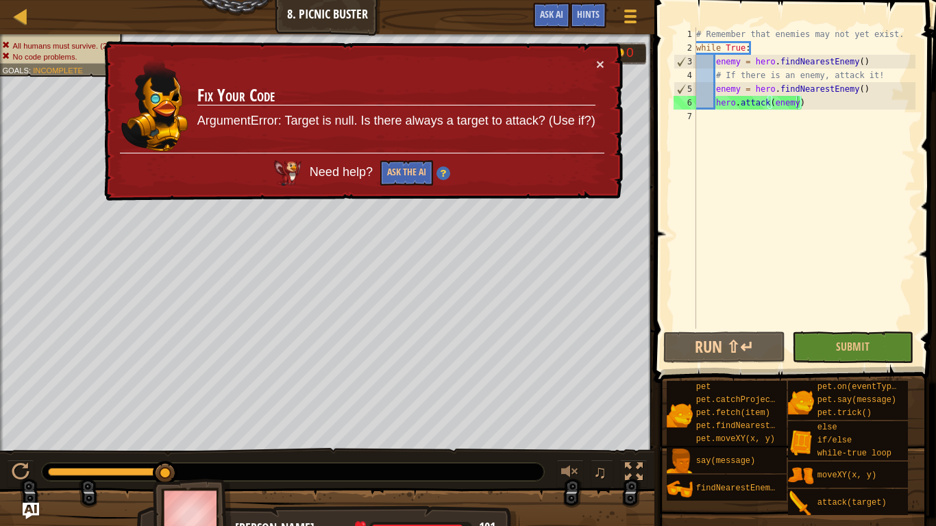
click at [831, 112] on div "# Remember that enemies may not yet exist. while True : enemy = hero . findNear…" at bounding box center [805, 191] width 222 height 329
click at [825, 108] on div "# Remember that enemies may not yet exist. while True : enemy = hero . findNear…" at bounding box center [805, 191] width 222 height 329
type textarea "hero.attack(enemy)"
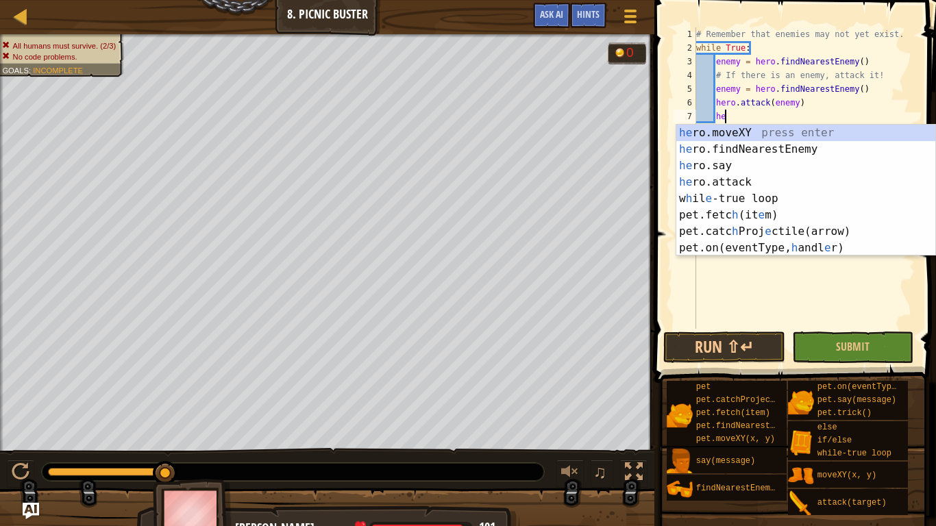
scroll to position [6, 3]
click at [815, 180] on div "he ro.moveXY press enter he ro.findNearestEnemy press enter he ro.say press ent…" at bounding box center [805, 207] width 259 height 164
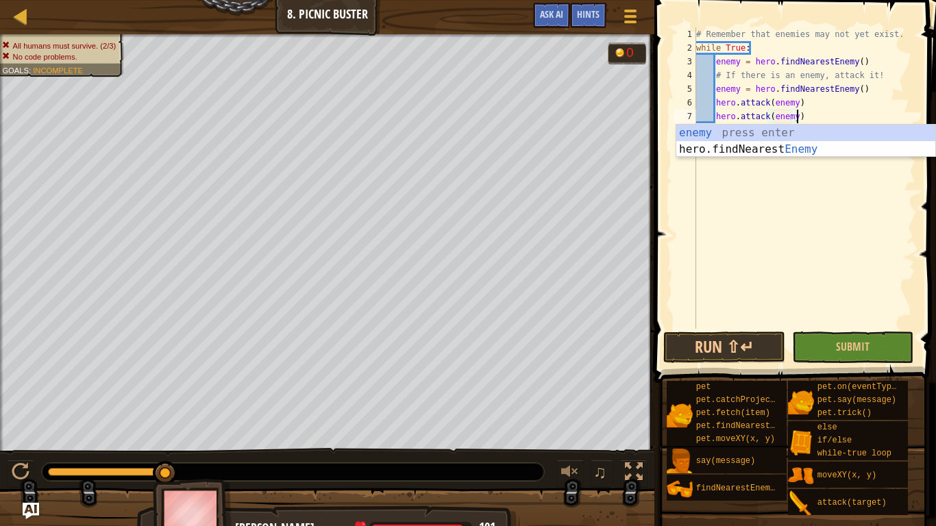
scroll to position [6, 14]
click at [838, 360] on button "Submit" at bounding box center [853, 348] width 122 height 32
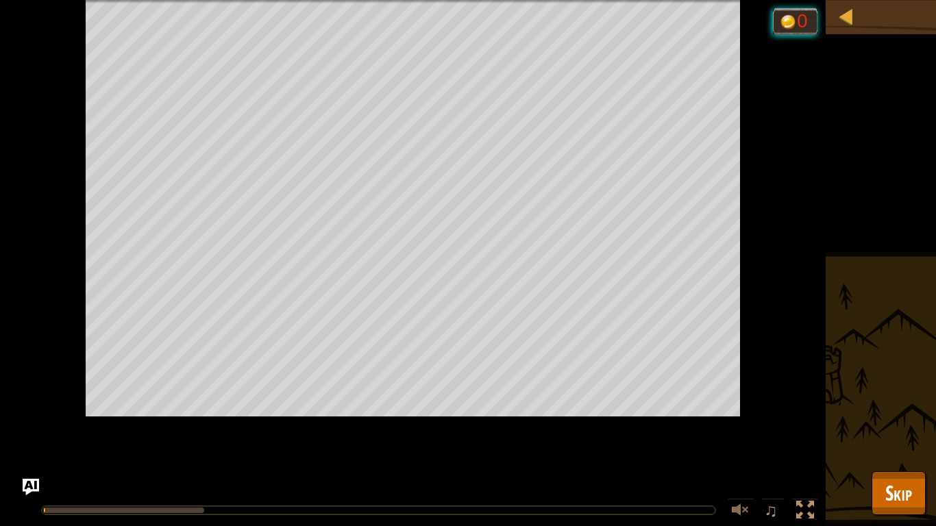
click at [838, 360] on div "All humans must survive. (2/3) No code problems. Goals : Running... 0 ♫ [PERSON…" at bounding box center [468, 263] width 936 height 526
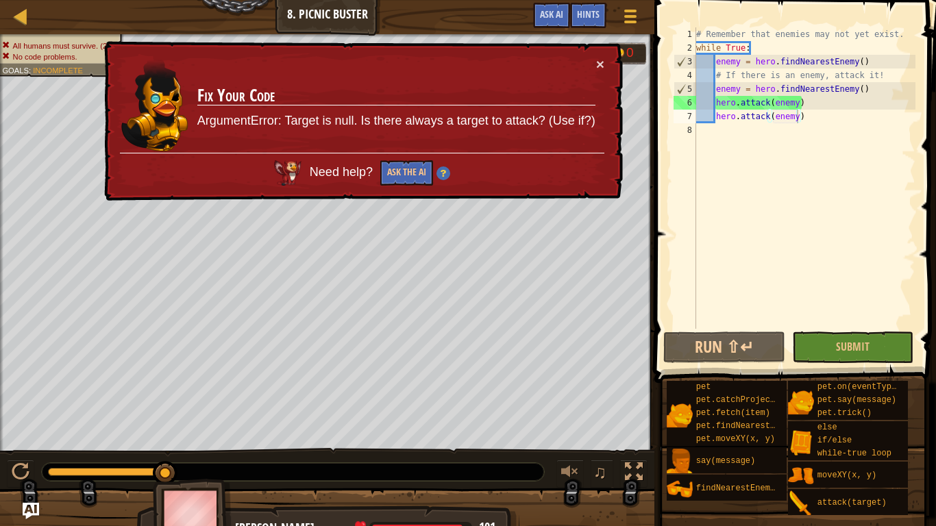
click at [811, 105] on div "# Remember that enemies may not yet exist. while True : enemy = hero . findNear…" at bounding box center [805, 191] width 222 height 329
click at [814, 115] on div "# Remember that enemies may not yet exist. while True : enemy = hero . findNear…" at bounding box center [805, 191] width 222 height 329
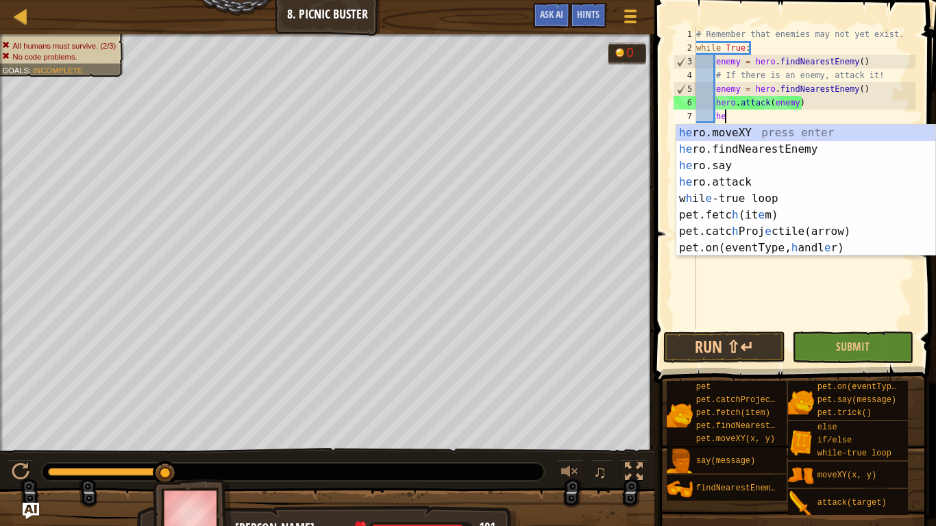
type textarea "h"
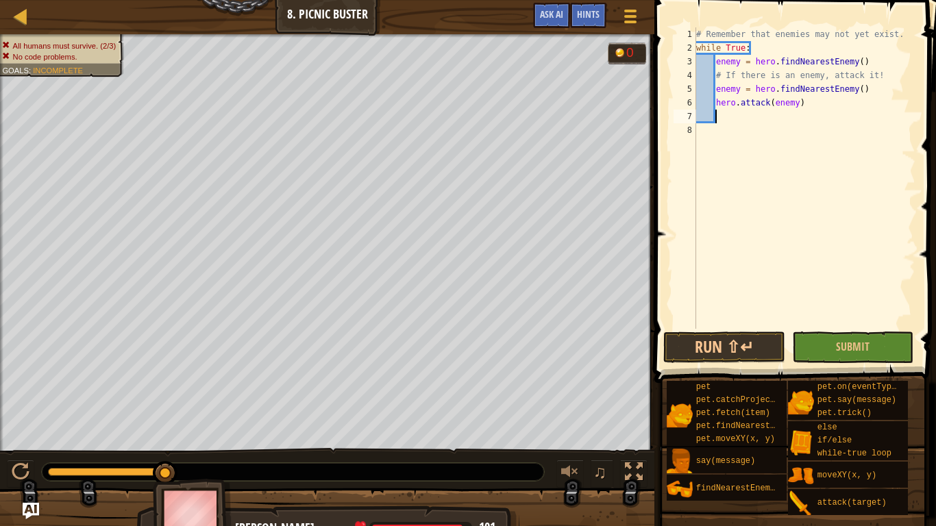
scroll to position [6, 3]
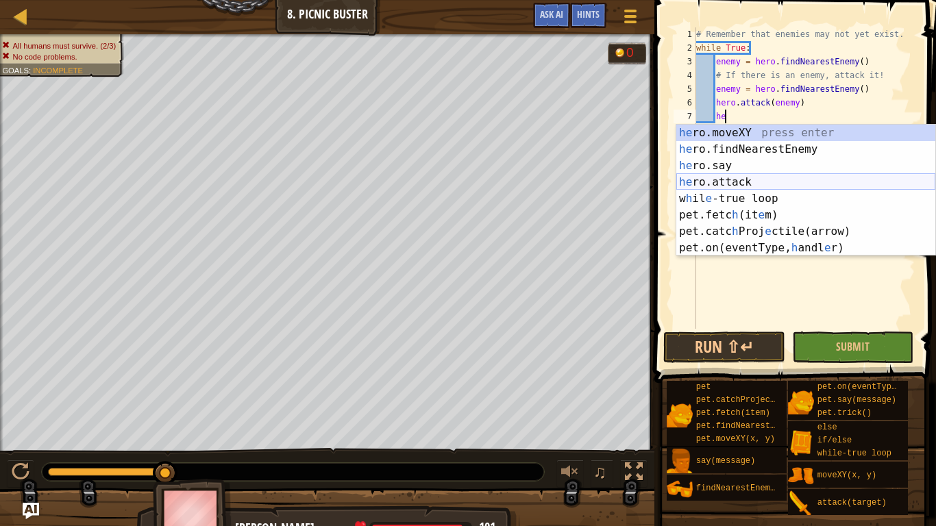
click at [801, 179] on div "he ro.moveXY press enter he ro.findNearestEnemy press enter he ro.say press ent…" at bounding box center [805, 207] width 259 height 164
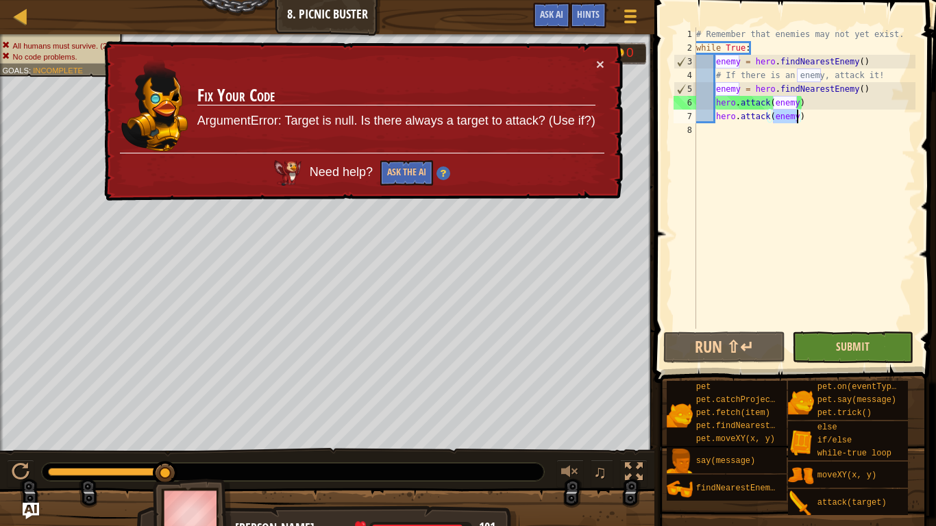
type textarea "hero.attack(enemy)"
click at [852, 347] on span "Submit" at bounding box center [853, 346] width 34 height 15
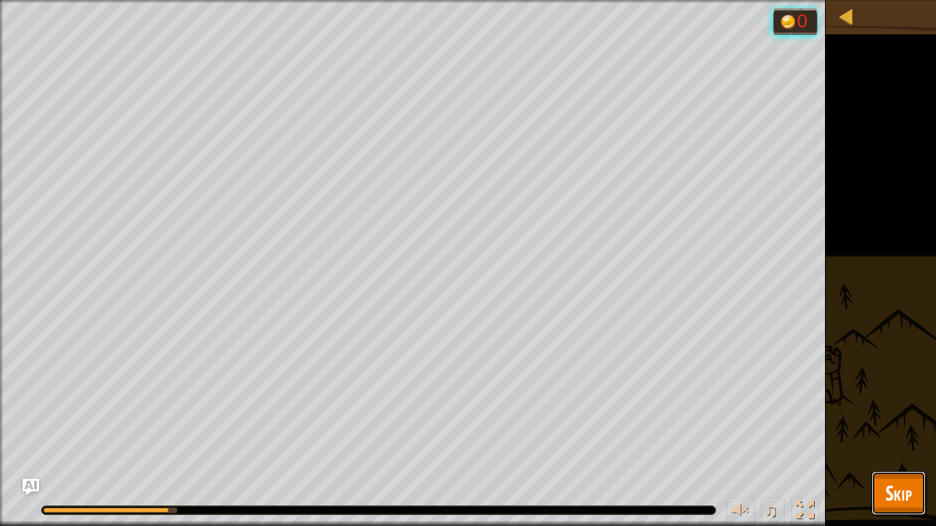
click at [912, 483] on button "Skip" at bounding box center [899, 494] width 54 height 44
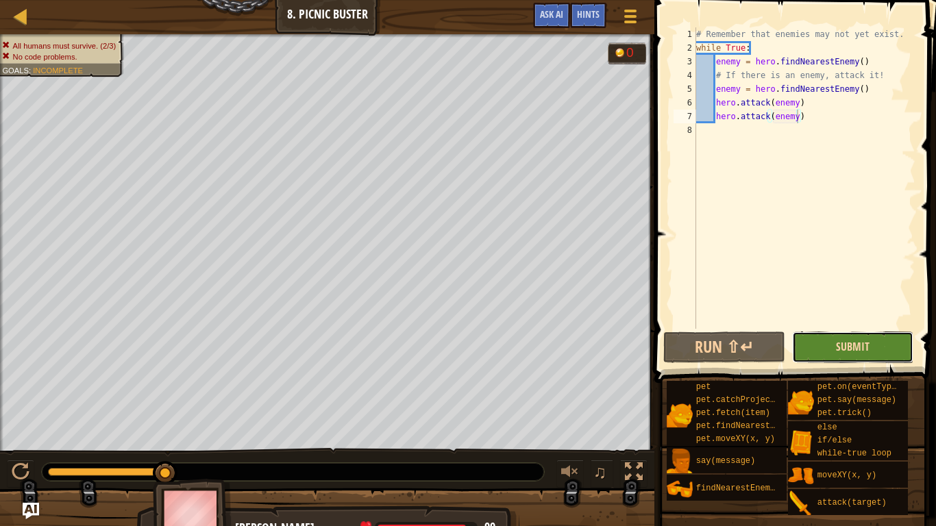
click at [839, 340] on span "Submit" at bounding box center [853, 346] width 34 height 15
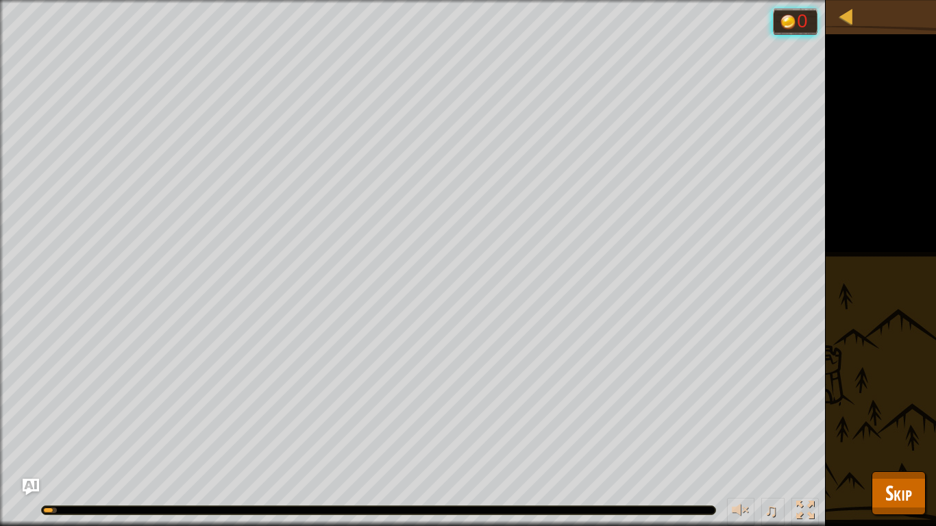
click at [892, 159] on div "All humans must survive. (2/3) No code problems. Goals : Running... 0 ♫ [PERSON…" at bounding box center [468, 263] width 936 height 526
click at [852, 8] on div at bounding box center [846, 16] width 17 height 17
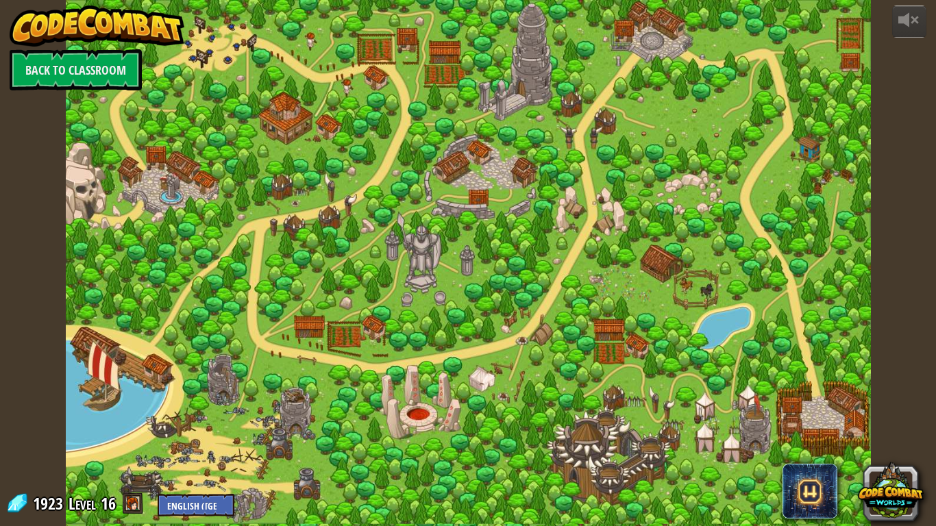
click at [852, 11] on div at bounding box center [858, 263] width 24 height 526
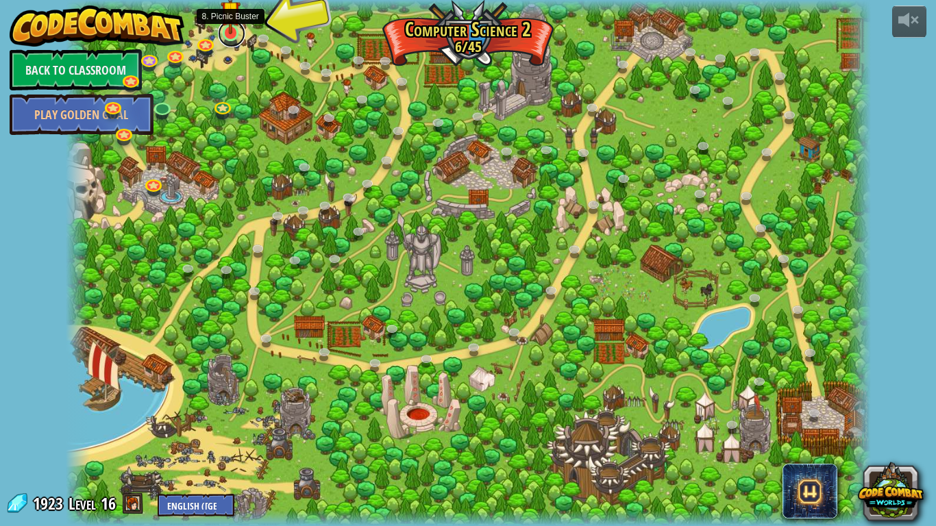
click at [230, 38] on link at bounding box center [231, 33] width 27 height 27
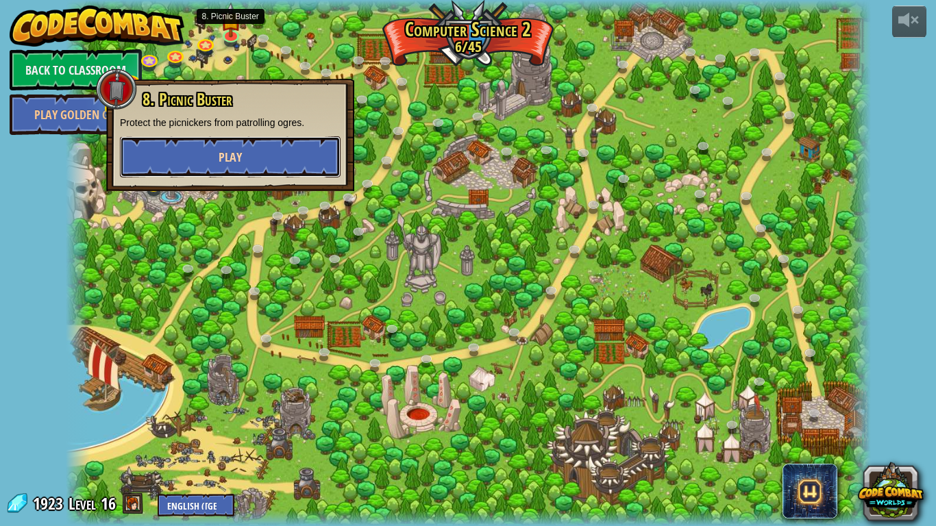
click at [215, 143] on button "Play" at bounding box center [230, 156] width 221 height 41
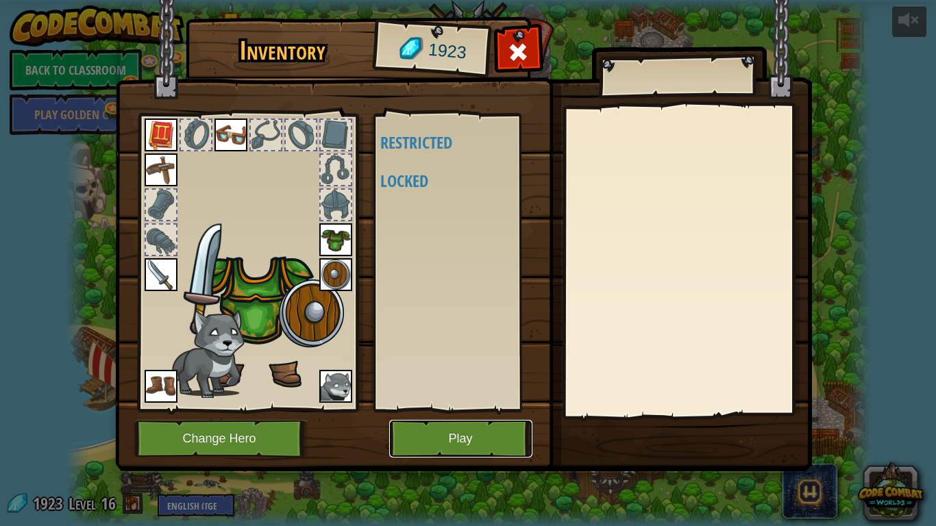
click at [465, 445] on button "Play" at bounding box center [460, 439] width 143 height 38
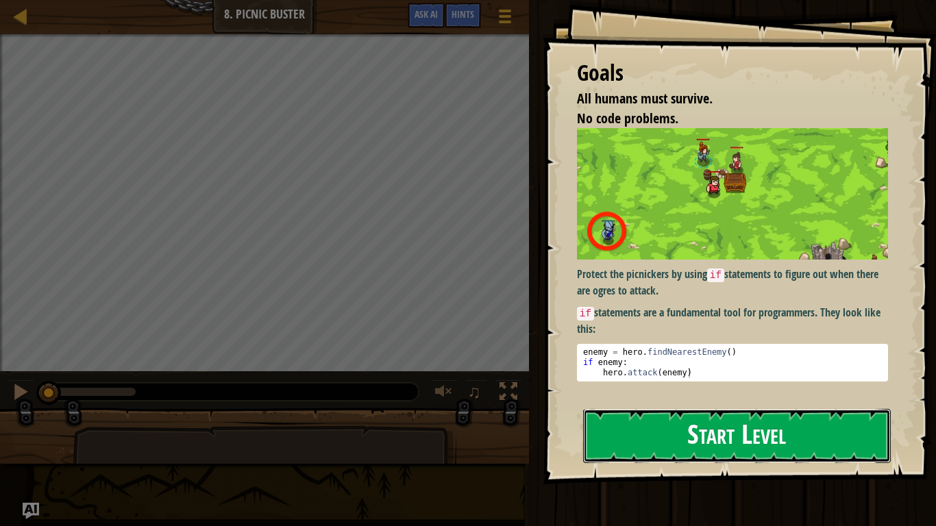
click at [671, 422] on button "Start Level" at bounding box center [737, 436] width 308 height 54
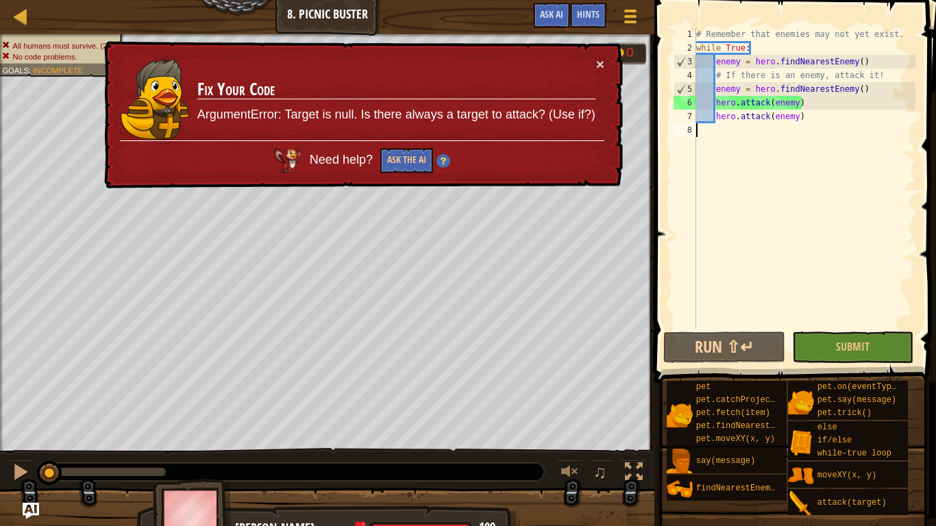
click at [814, 119] on div "# Remember that enemies may not yet exist. while True : enemy = hero . findNear…" at bounding box center [805, 191] width 222 height 329
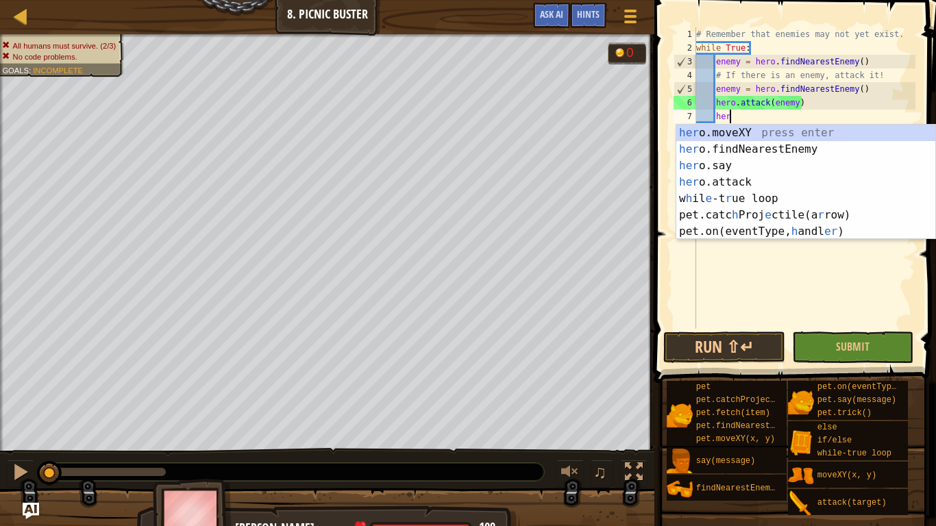
type textarea "h"
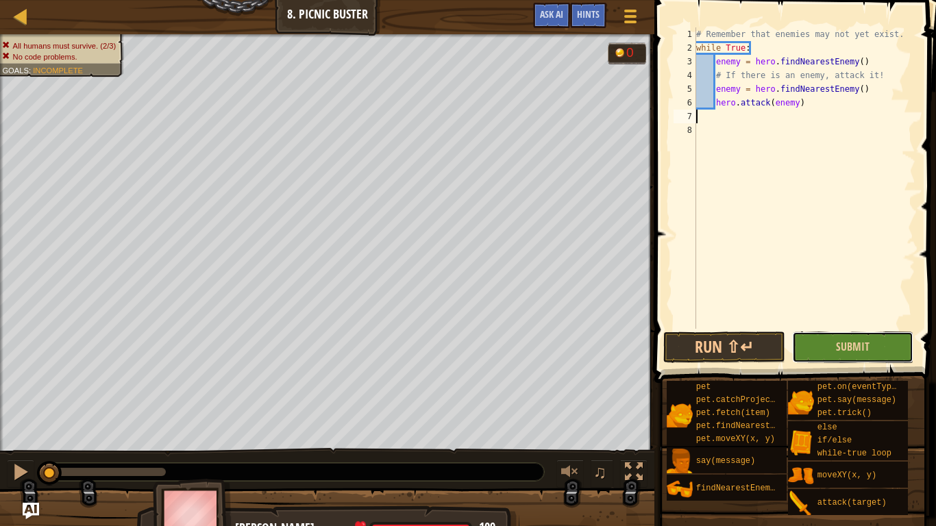
click at [875, 342] on button "Submit" at bounding box center [853, 348] width 122 height 32
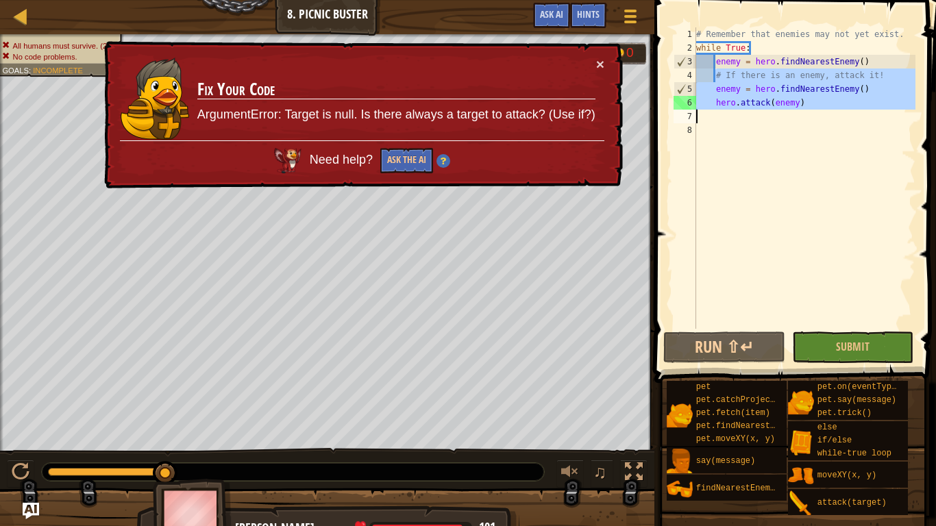
drag, startPoint x: 716, startPoint y: 75, endPoint x: 818, endPoint y: 112, distance: 109.3
click at [818, 112] on div "# Remember that enemies may not yet exist. while True : enemy = hero . findNear…" at bounding box center [805, 191] width 222 height 329
type textarea "hero.attack(enemy)"
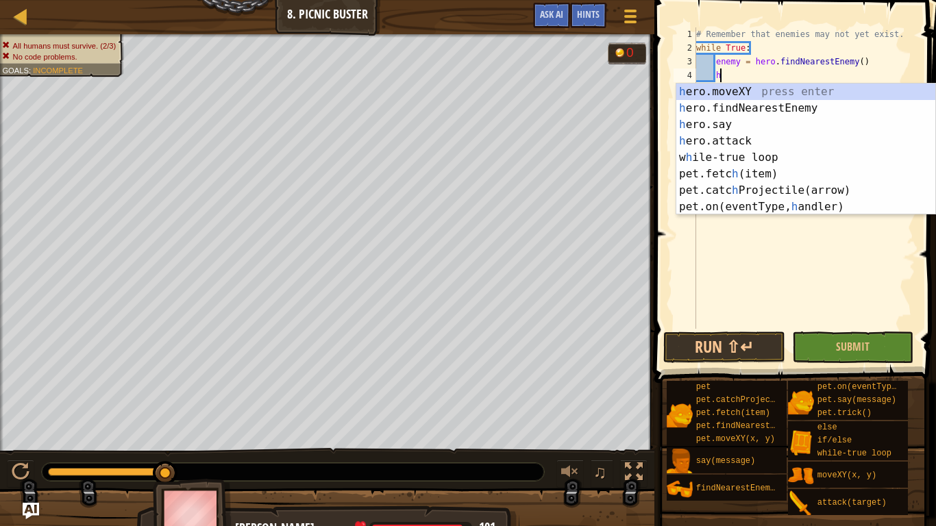
type textarea "h"
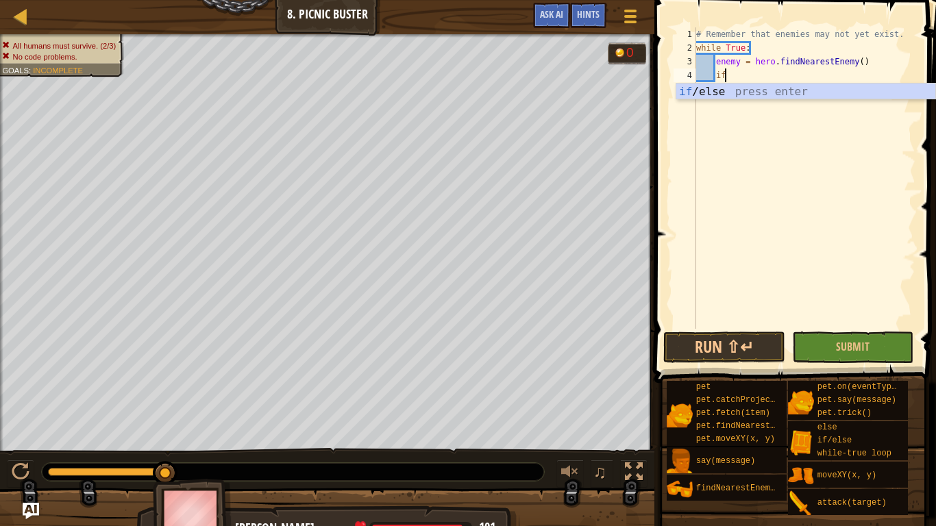
scroll to position [6, 3]
type textarea "if enemy:"
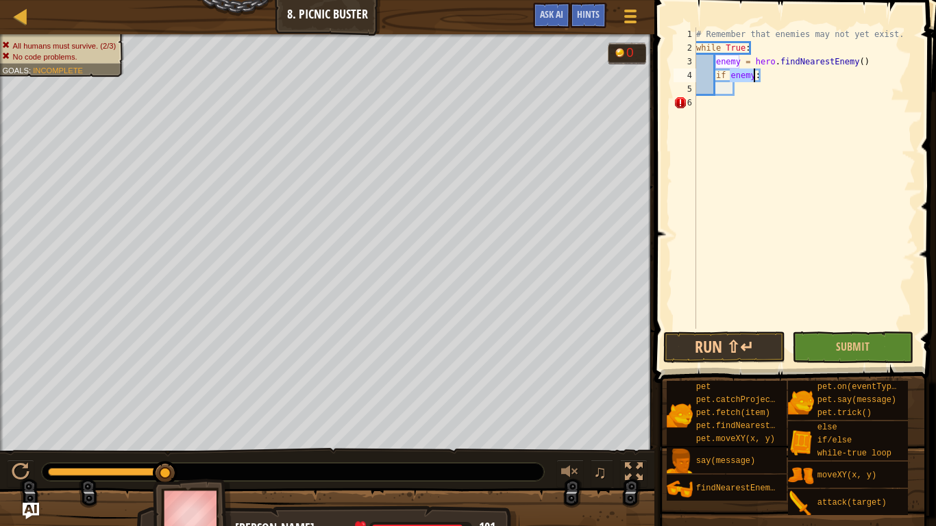
click at [766, 97] on div "# Remember that enemies may not yet exist. while True : enemy = hero . findNear…" at bounding box center [805, 191] width 222 height 329
click at [759, 93] on div "# Remember that enemies may not yet exist. while True : enemy = hero . findNear…" at bounding box center [805, 191] width 222 height 329
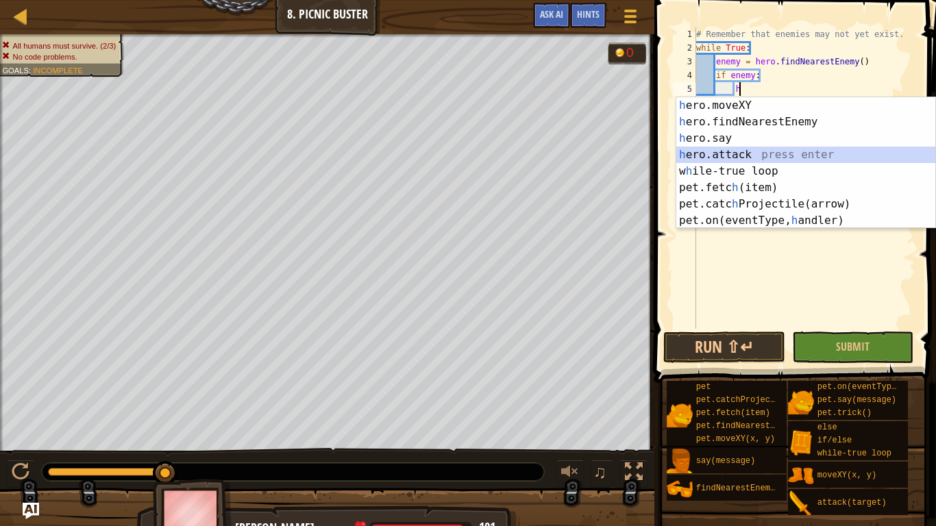
click at [755, 150] on div "h ero.moveXY press enter h ero.findNearestEnemy press enter h ero.say press ent…" at bounding box center [805, 179] width 259 height 164
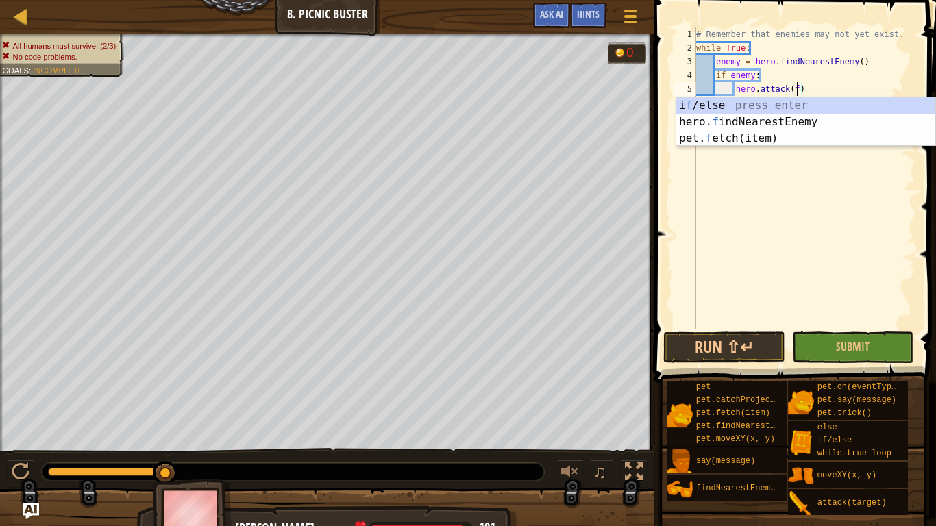
scroll to position [6, 15]
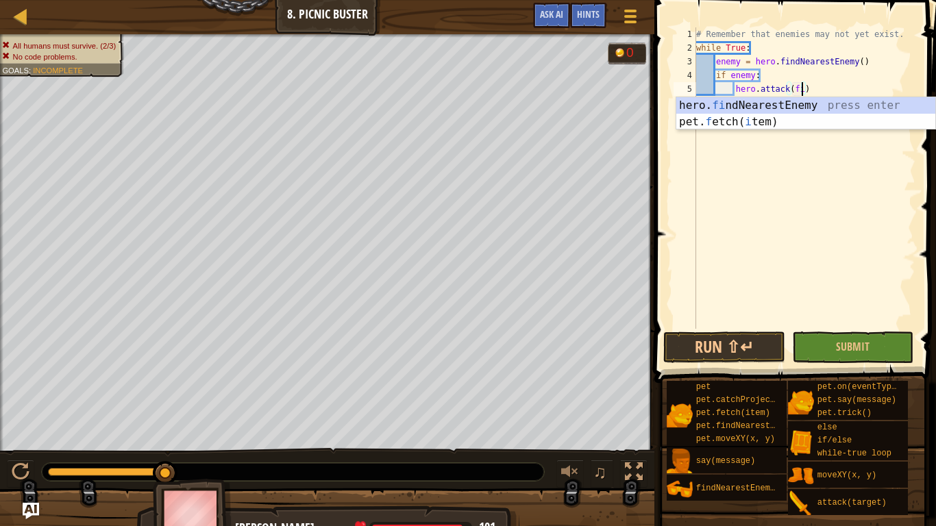
type textarea "hero.attack(hero.findNearestEnemy())"
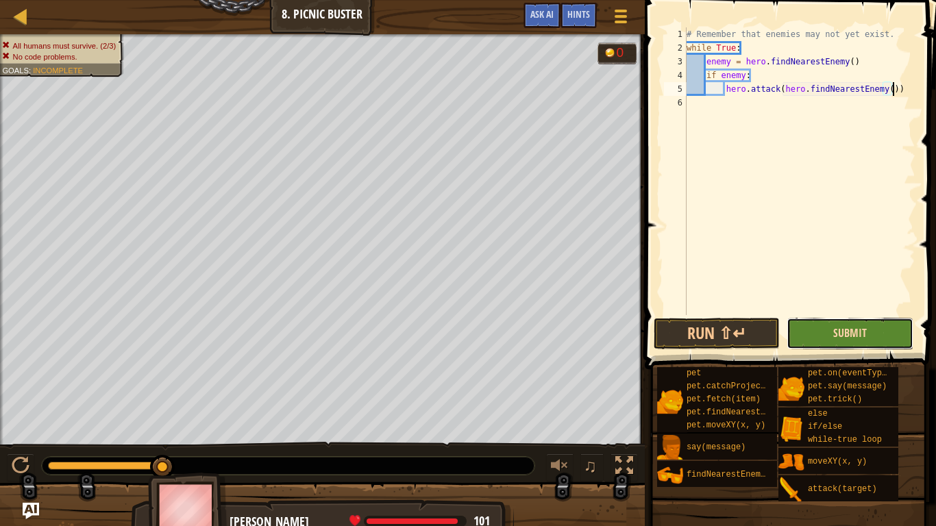
click at [839, 337] on span "Submit" at bounding box center [850, 333] width 34 height 15
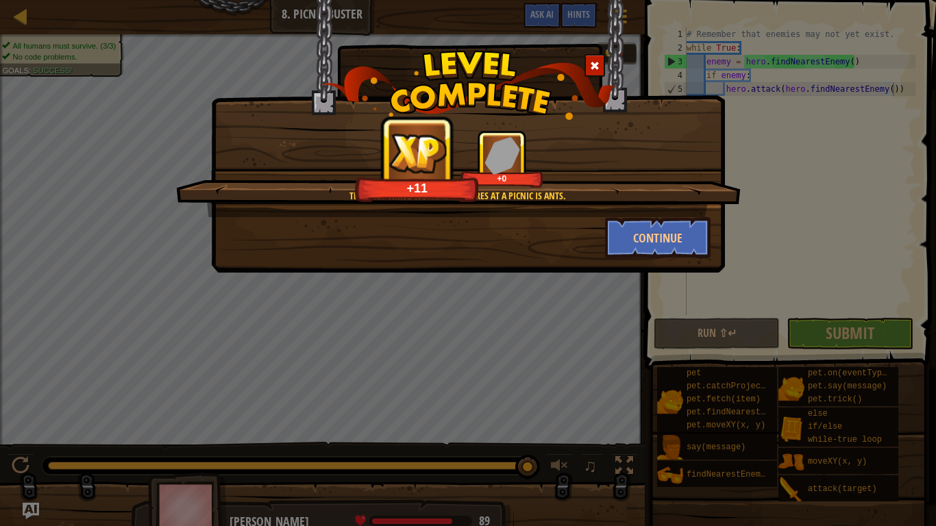
click at [587, 66] on div at bounding box center [595, 65] width 21 height 23
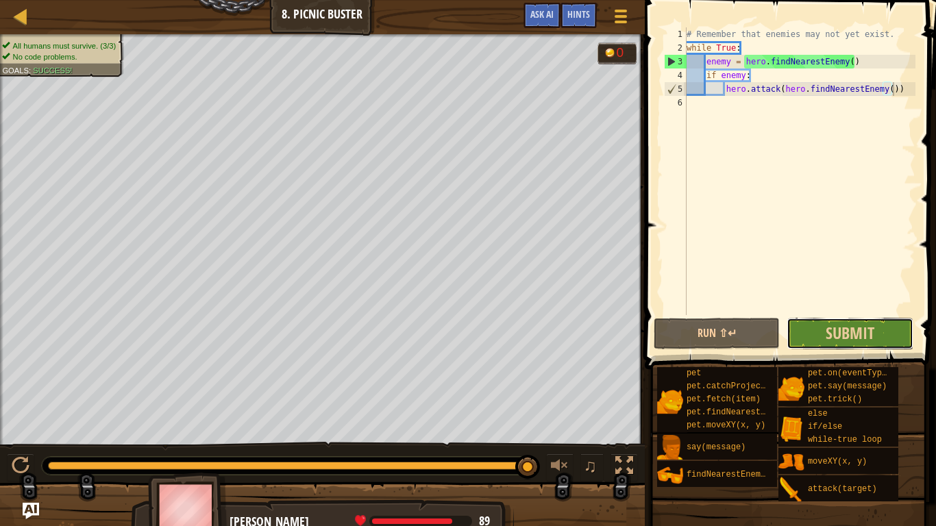
click at [792, 335] on button "Submit" at bounding box center [850, 334] width 127 height 32
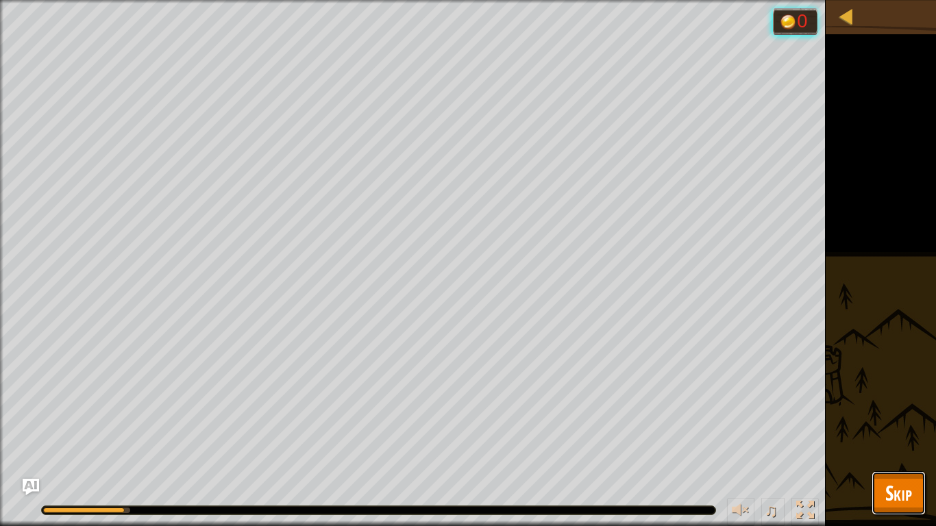
click at [883, 509] on button "Skip" at bounding box center [899, 494] width 54 height 44
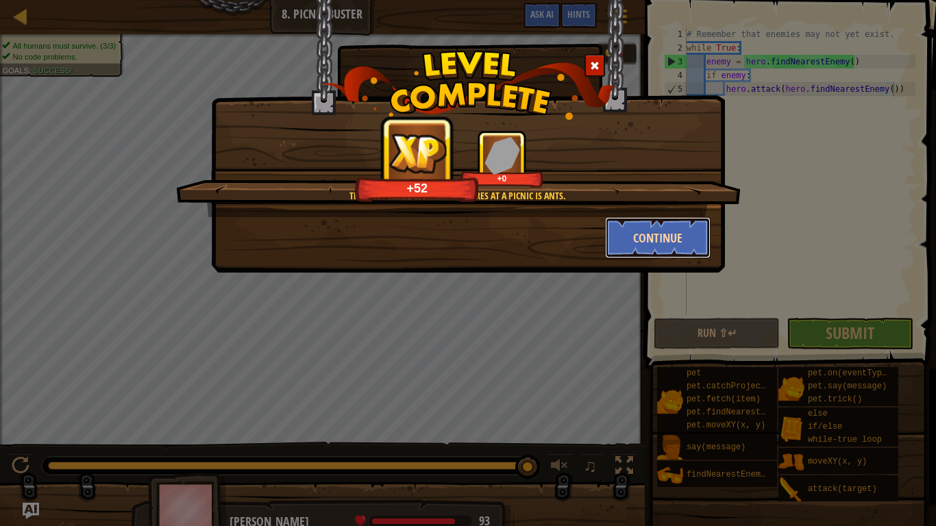
click at [642, 236] on button "Continue" at bounding box center [658, 237] width 106 height 41
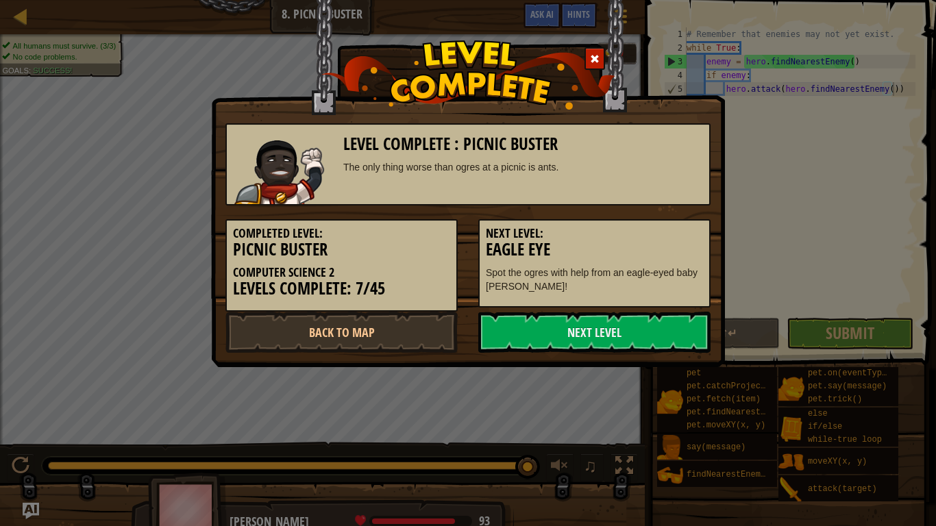
click at [637, 375] on div "Level Complete : Picnic Buster The only thing worse than ogres at a picnic is a…" at bounding box center [468, 263] width 936 height 526
click at [624, 341] on link "Next Level" at bounding box center [594, 332] width 232 height 41
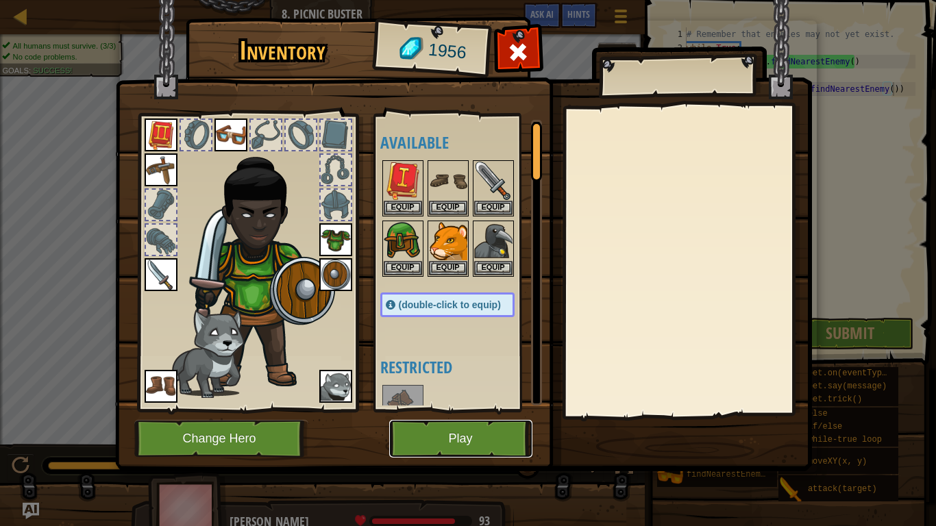
click at [434, 441] on button "Play" at bounding box center [460, 439] width 143 height 38
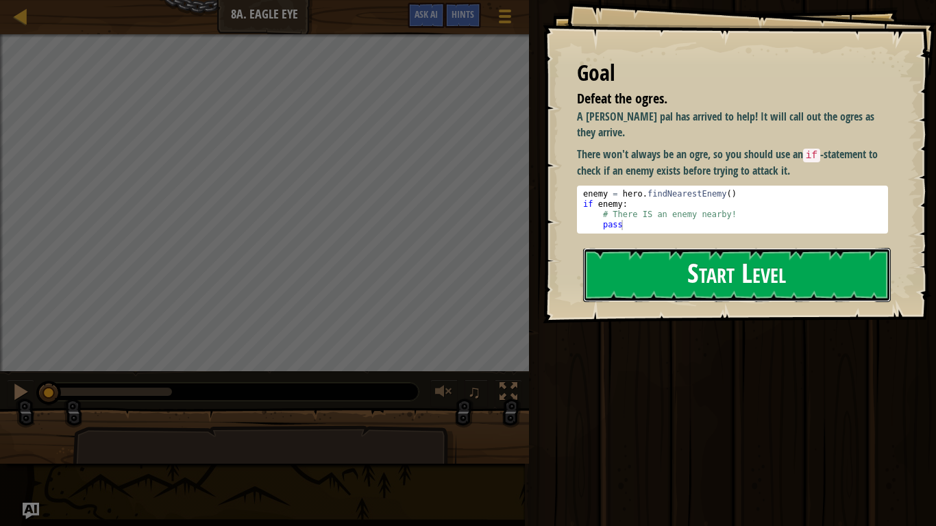
click at [595, 284] on button "Start Level" at bounding box center [737, 275] width 308 height 54
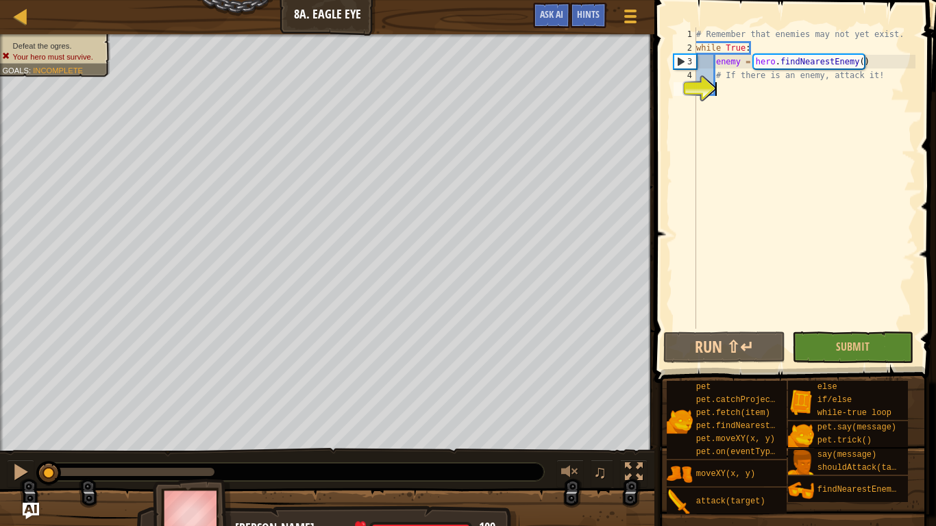
click at [864, 91] on div "# Remember that enemies may not yet exist. while True : enemy = hero . findNear…" at bounding box center [805, 191] width 222 height 329
click at [886, 72] on div "# Remember that enemies may not yet exist. while True : enemy = hero . findNear…" at bounding box center [805, 191] width 222 height 329
type textarea "#"
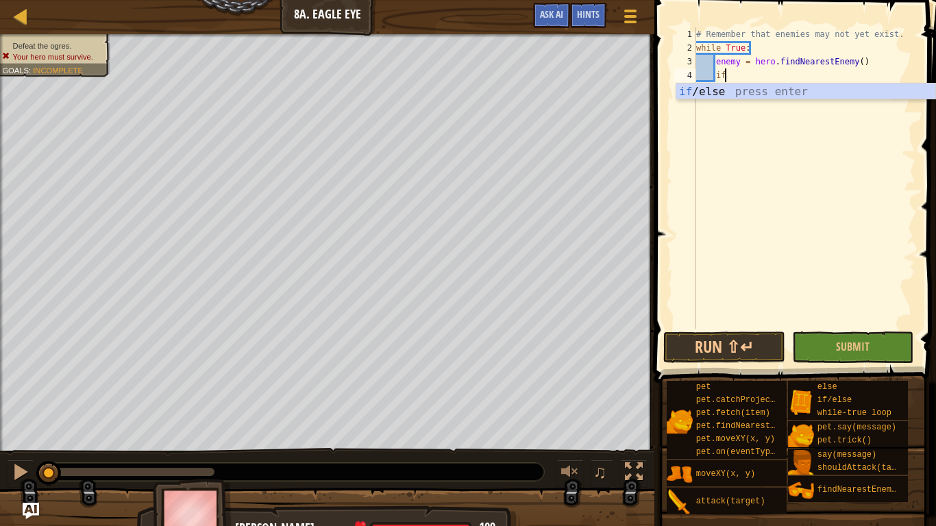
scroll to position [6, 3]
type textarea "if enemy:"
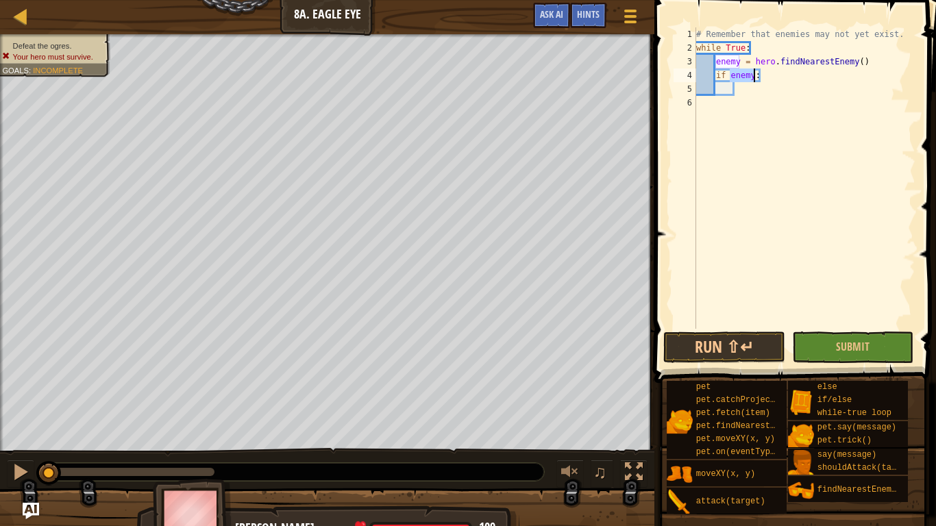
click at [755, 88] on div "# Remember that enemies may not yet exist. while True : enemy = hero . findNear…" at bounding box center [805, 191] width 222 height 329
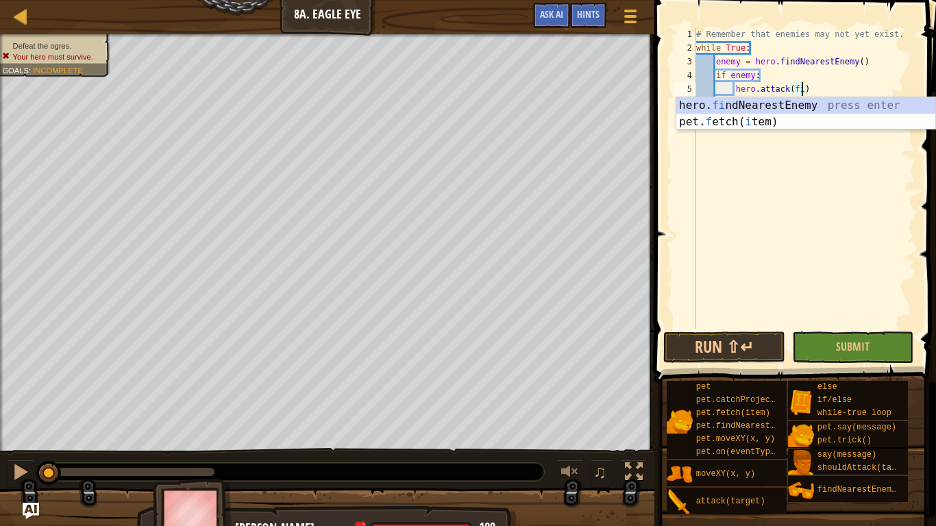
scroll to position [6, 15]
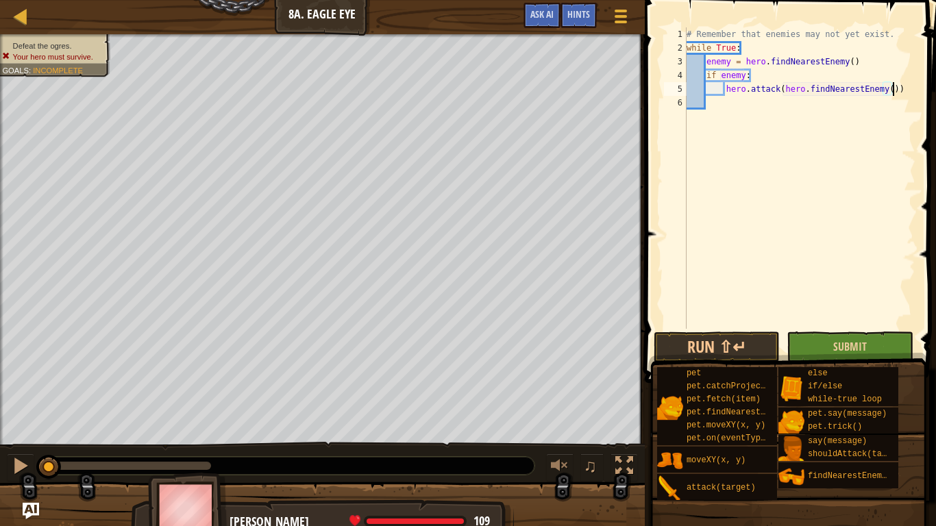
type textarea "hero.attack(hero.findNearestEnemy())"
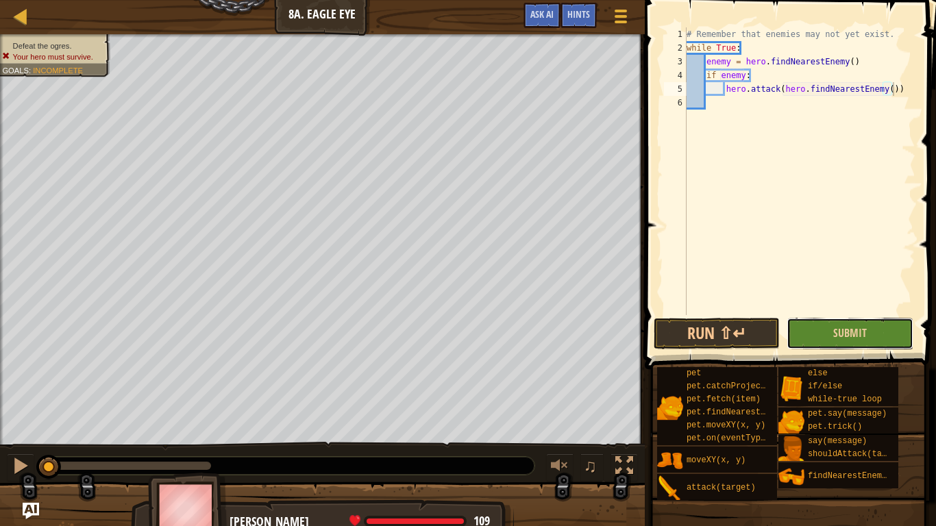
click at [800, 349] on button "Submit" at bounding box center [850, 334] width 127 height 32
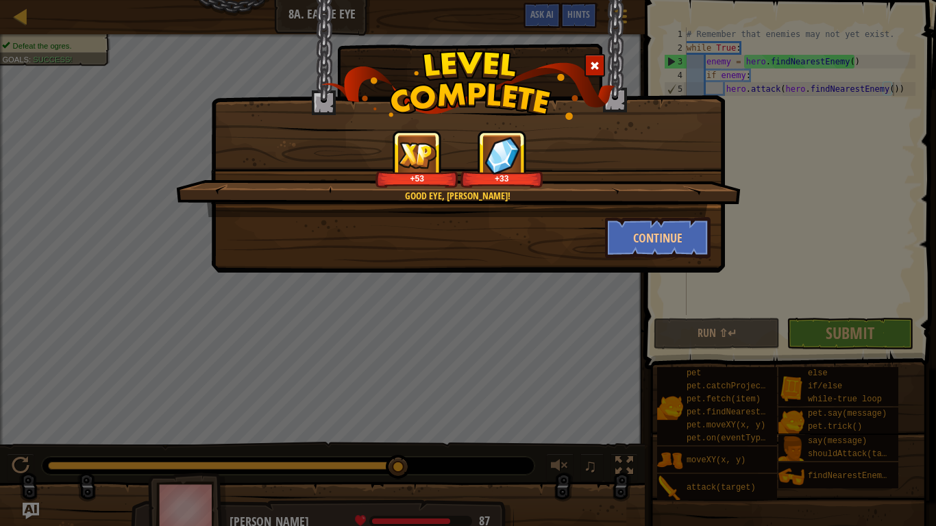
click at [598, 58] on div at bounding box center [595, 65] width 21 height 23
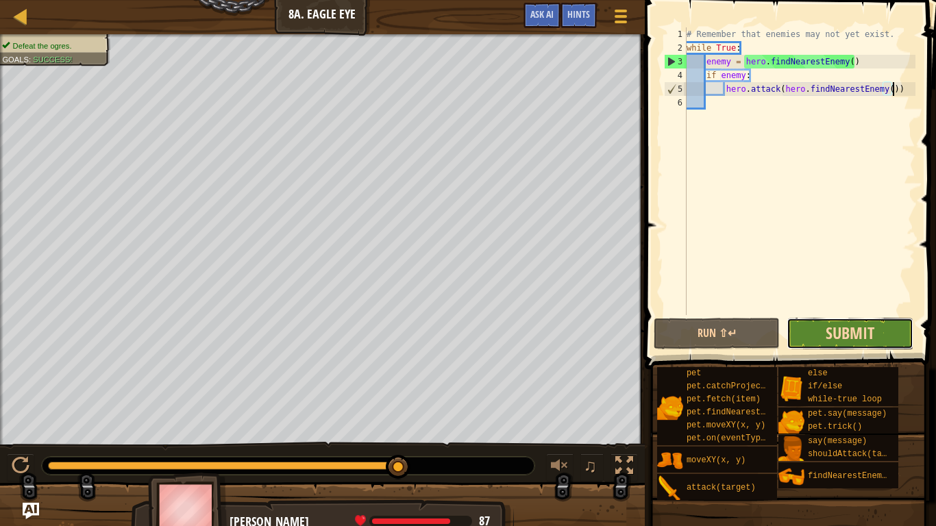
click at [837, 333] on span "Submit" at bounding box center [850, 333] width 49 height 22
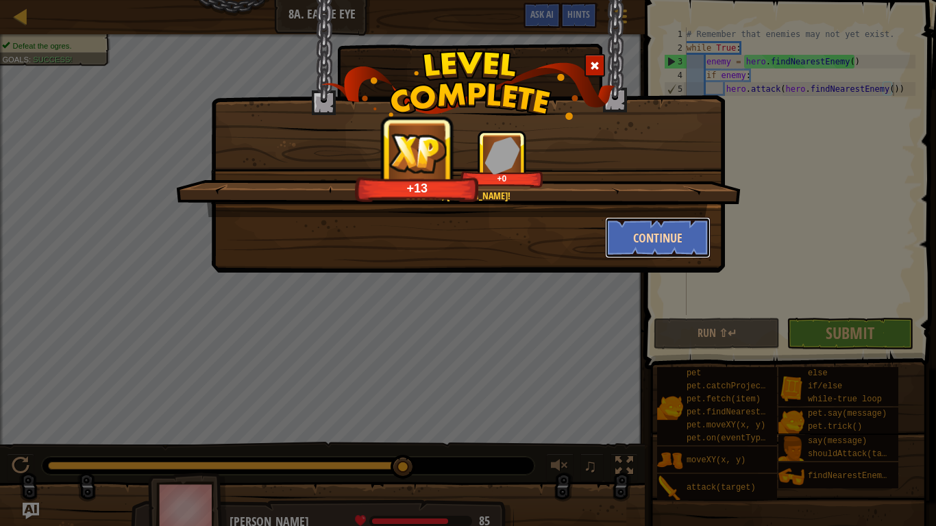
click at [687, 234] on button "Continue" at bounding box center [658, 237] width 106 height 41
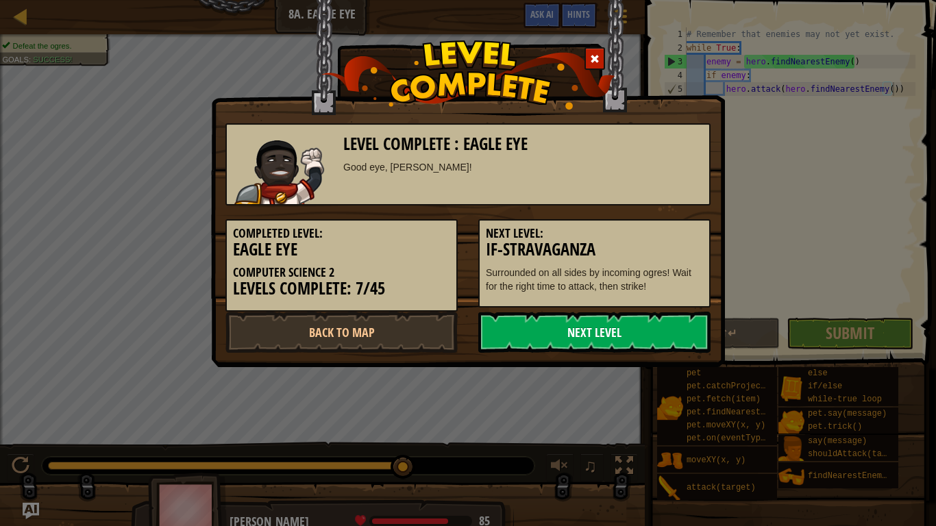
click at [643, 335] on link "Next Level" at bounding box center [594, 332] width 232 height 41
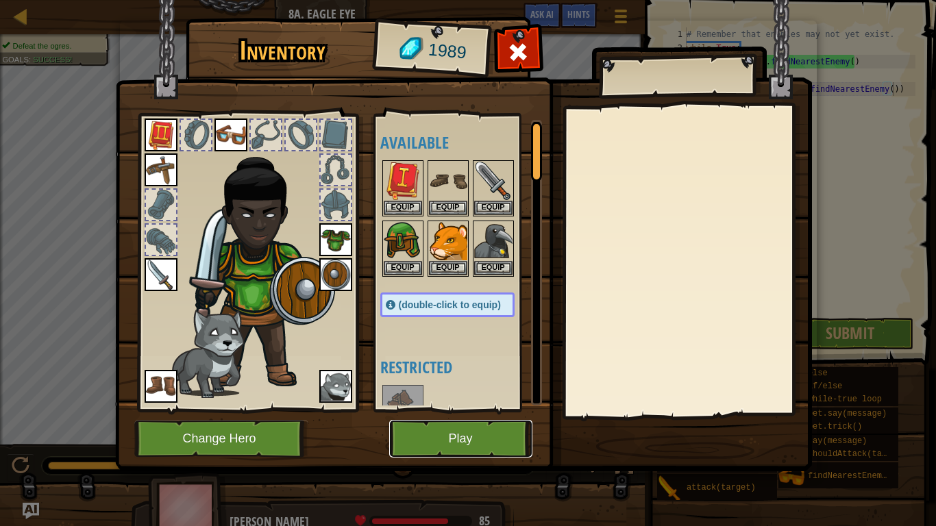
click at [491, 425] on button "Play" at bounding box center [460, 439] width 143 height 38
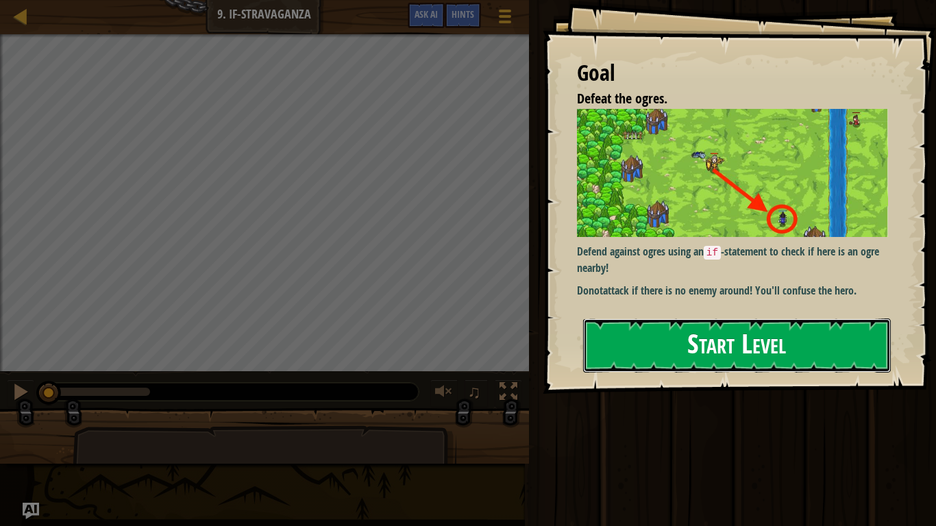
click at [685, 352] on button "Start Level" at bounding box center [737, 346] width 308 height 54
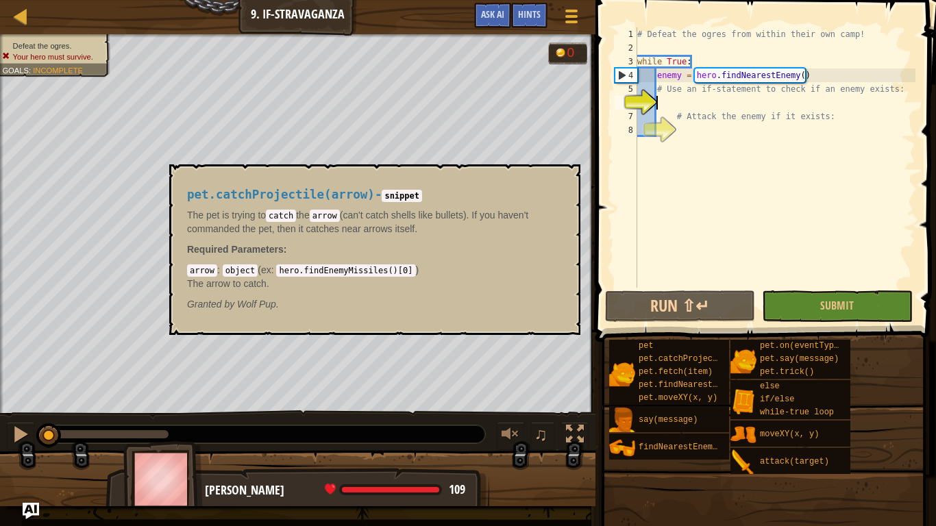
click at [685, 353] on div "pet.catchProjectile(arrow)" at bounding box center [682, 359] width 94 height 13
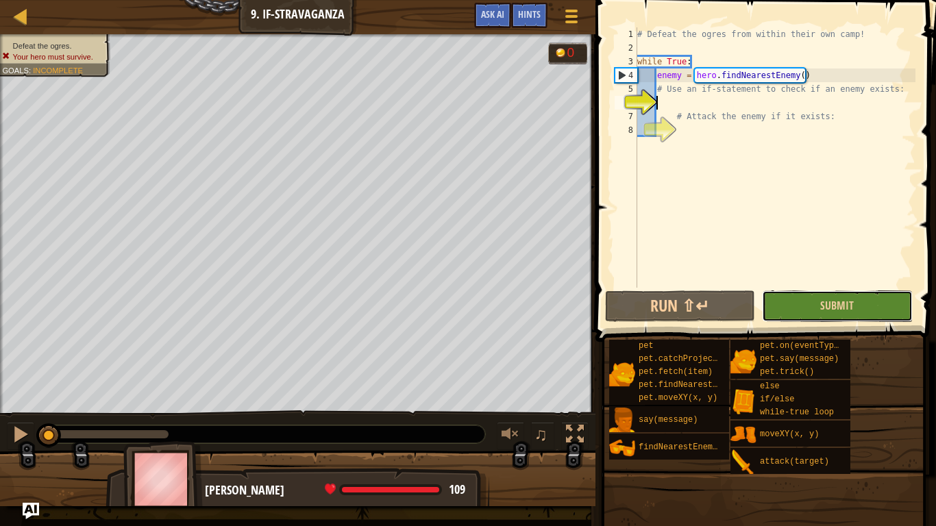
click at [830, 297] on button "Submit" at bounding box center [837, 307] width 150 height 32
